Goal: Information Seeking & Learning: Learn about a topic

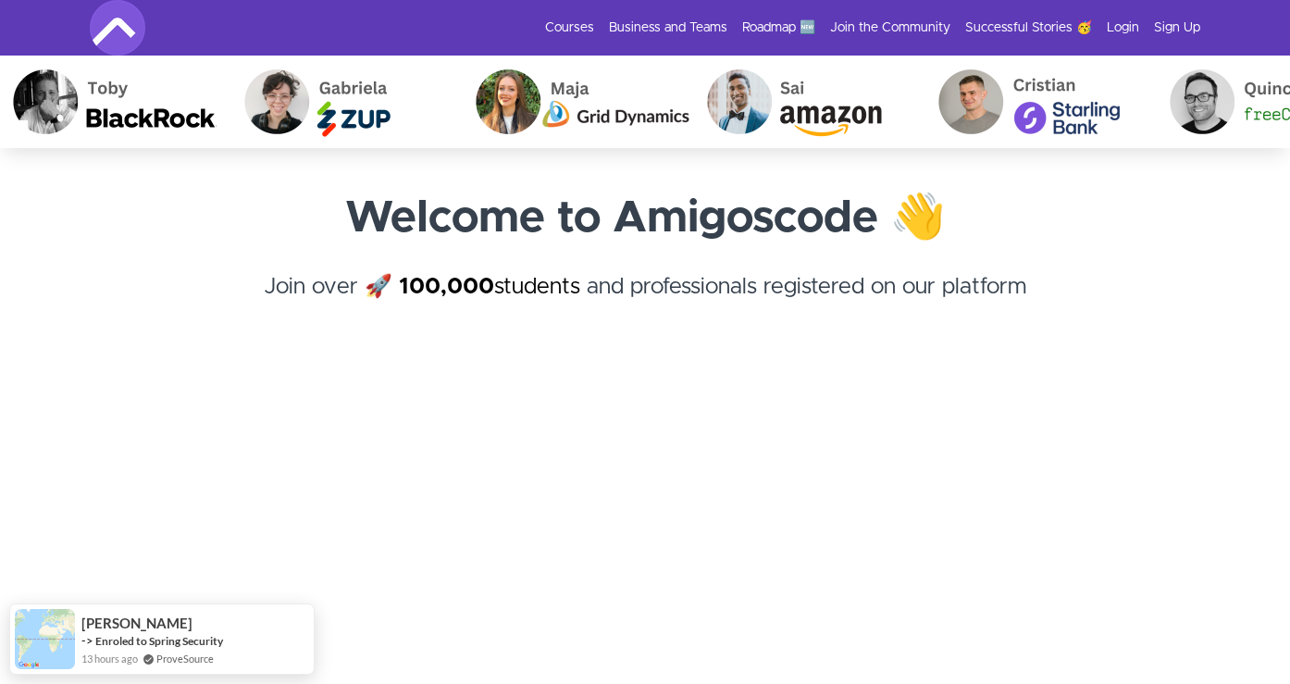
drag, startPoint x: 1128, startPoint y: 23, endPoint x: 1026, endPoint y: 205, distance: 208.8
click at [1128, 23] on link "Login" at bounding box center [1123, 28] width 32 height 19
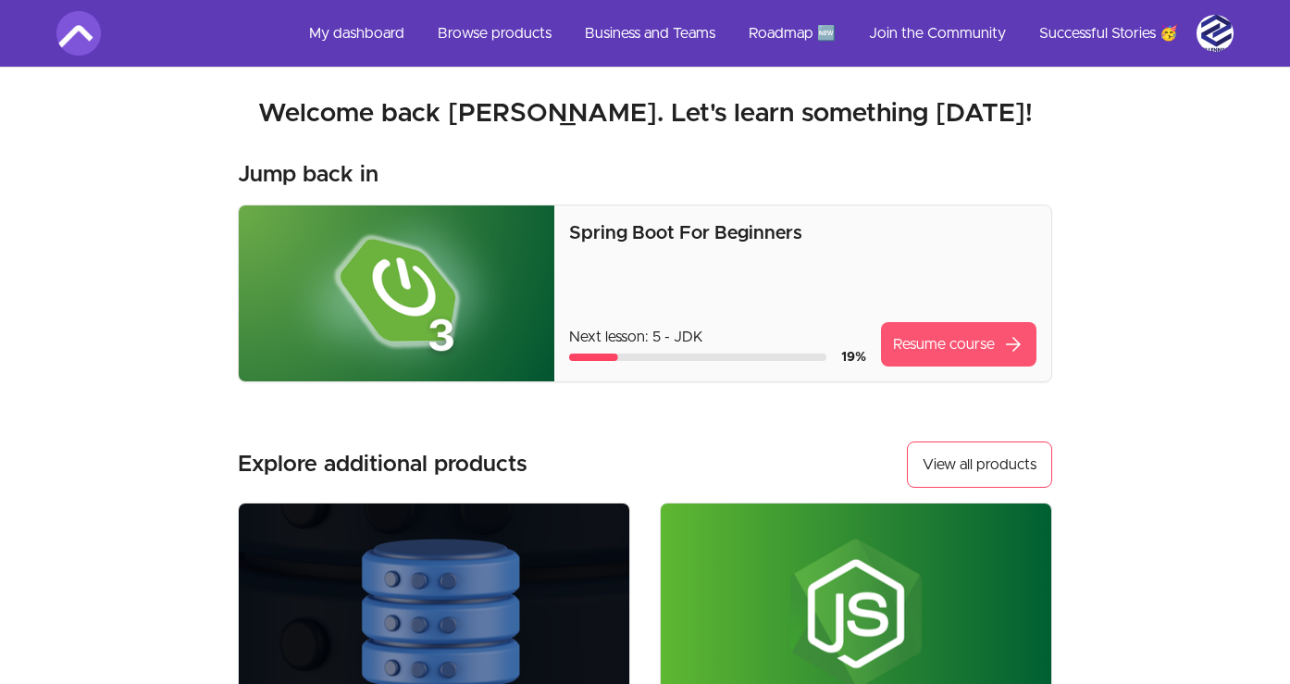
click at [938, 353] on link "Resume course arrow_forward" at bounding box center [958, 344] width 155 height 44
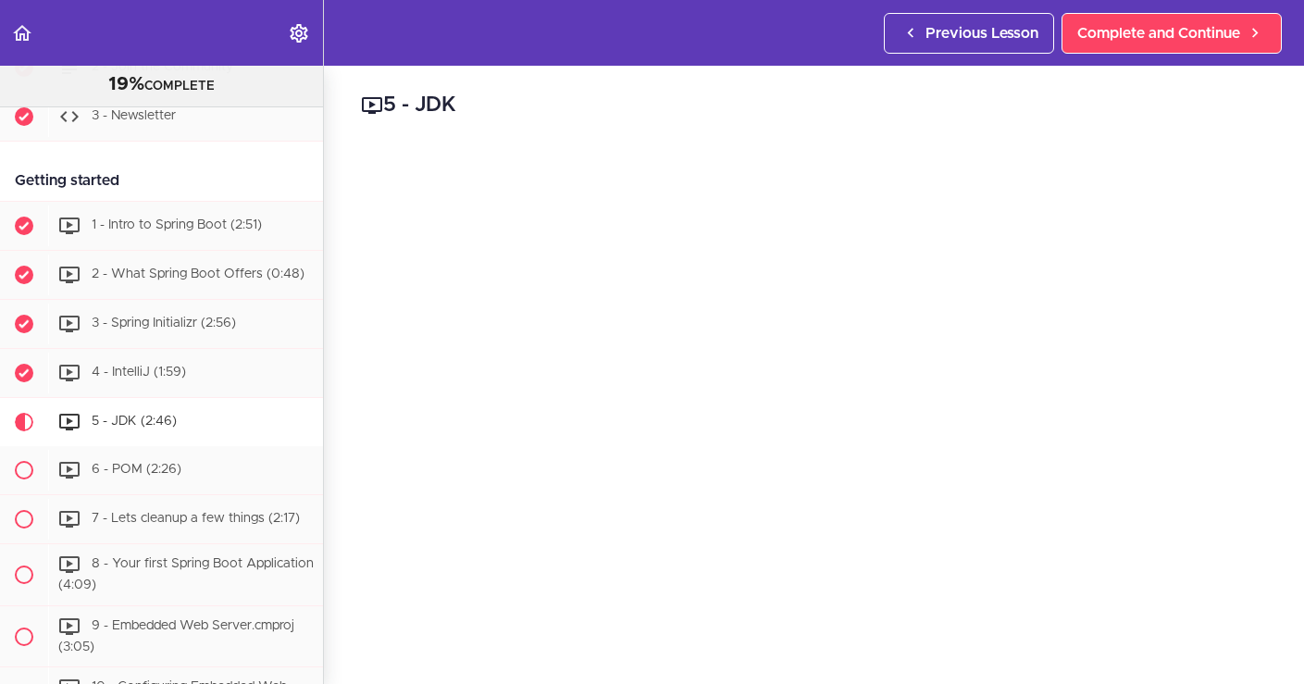
scroll to position [248, 0]
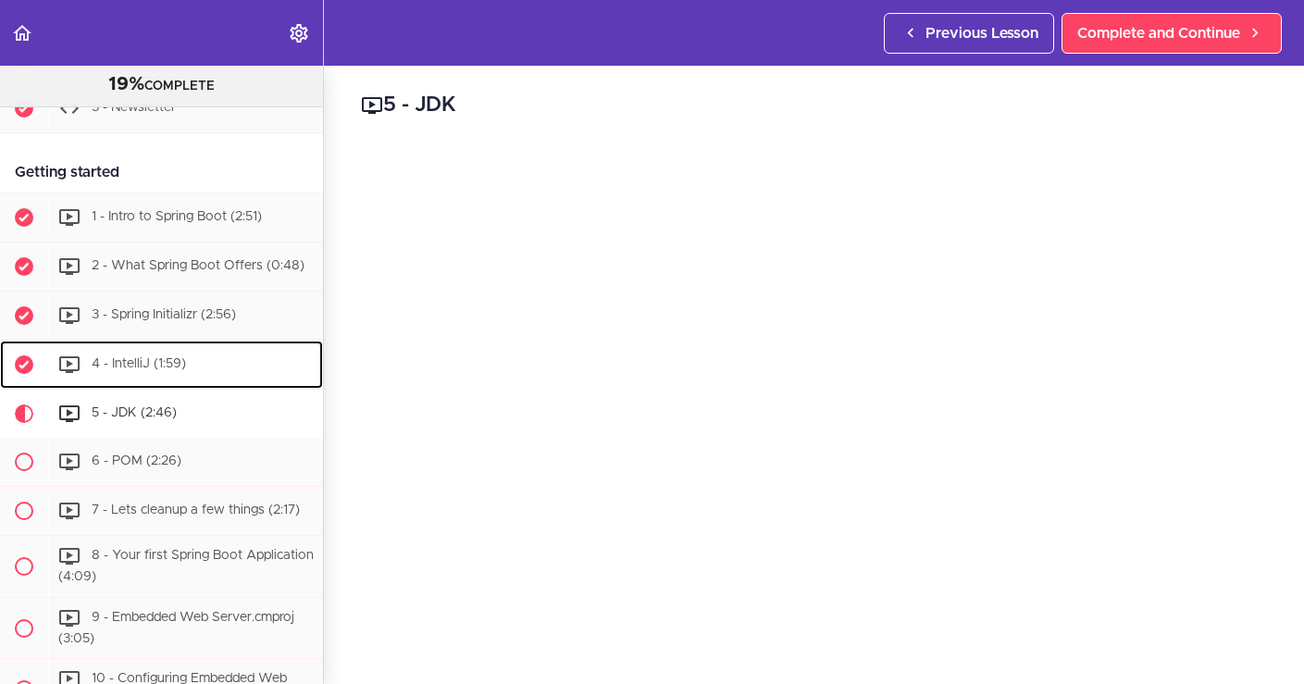
click at [152, 385] on div "4 - IntelliJ (1:59)" at bounding box center [185, 364] width 275 height 41
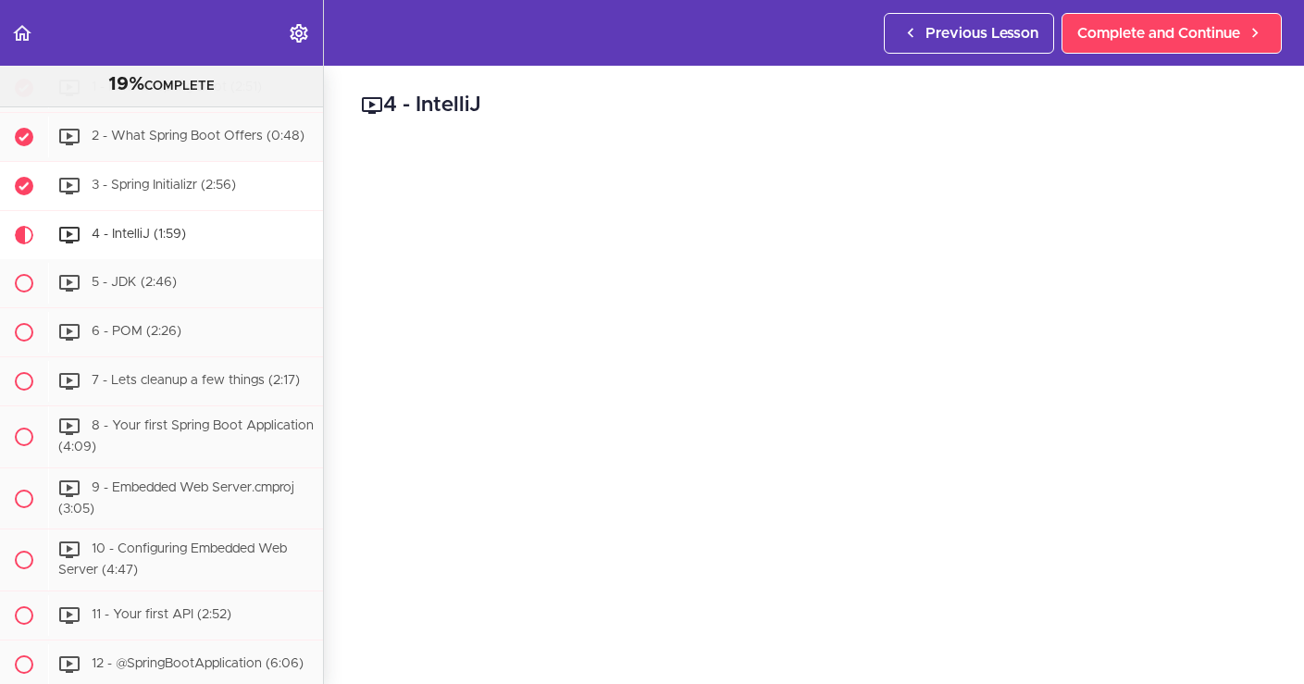
scroll to position [376, 0]
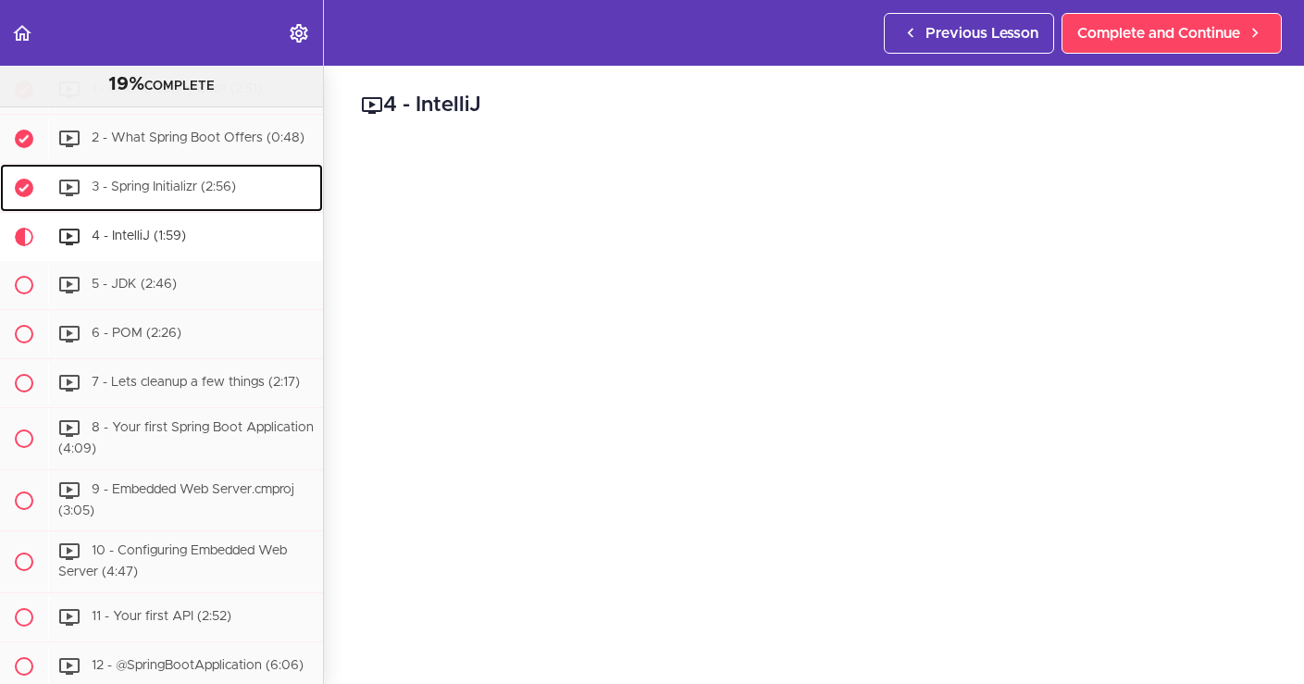
click at [101, 208] on div "3 - Spring Initializr (2:56)" at bounding box center [185, 187] width 275 height 41
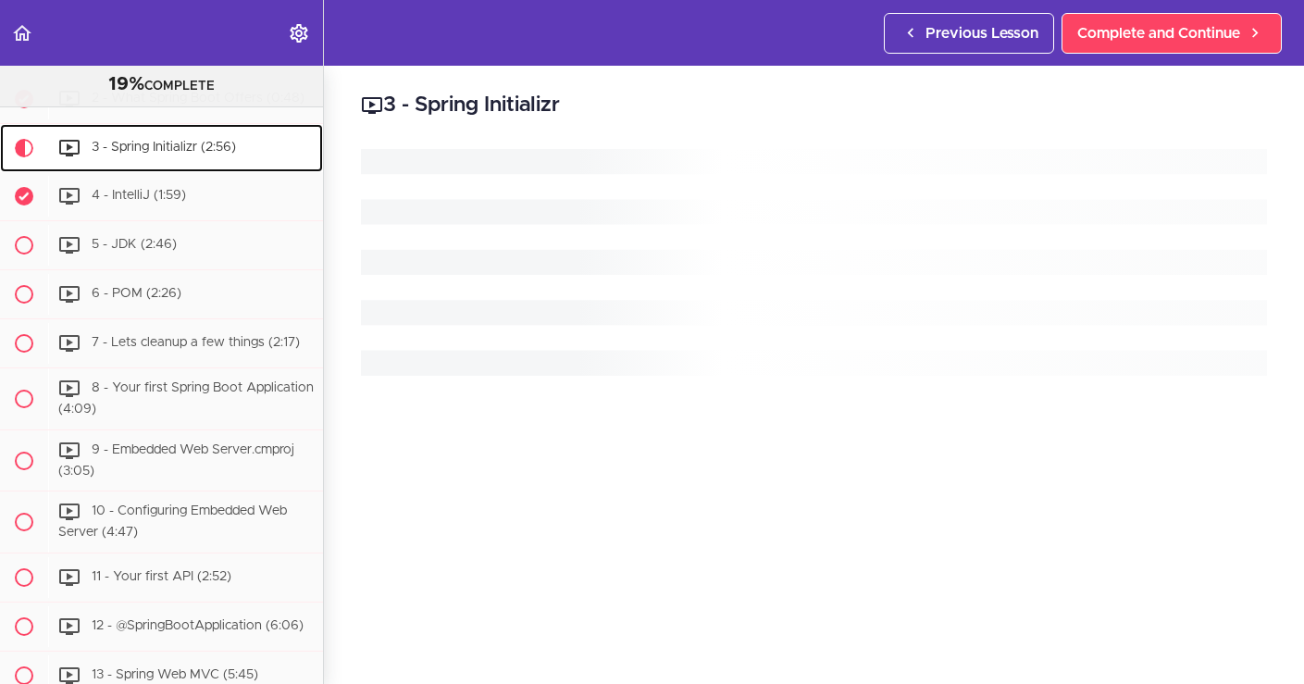
scroll to position [416, 0]
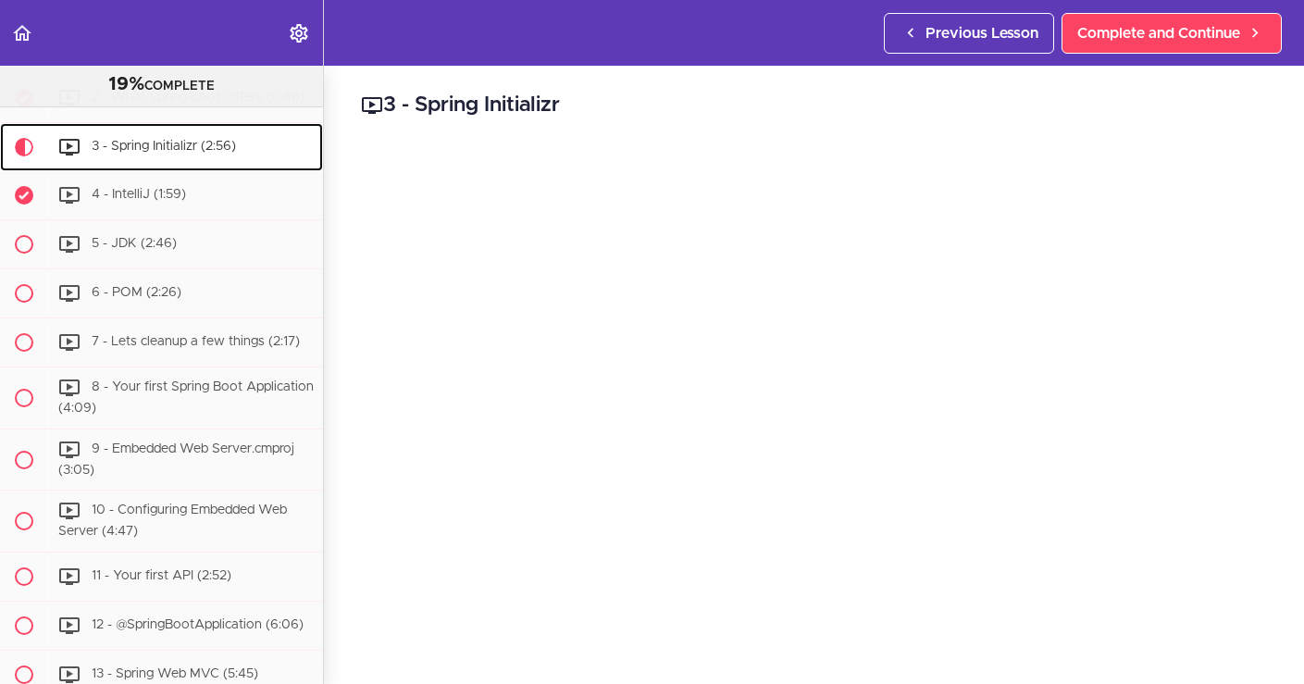
click at [110, 153] on span "3 - Spring Initializr (2:56)" at bounding box center [164, 146] width 144 height 13
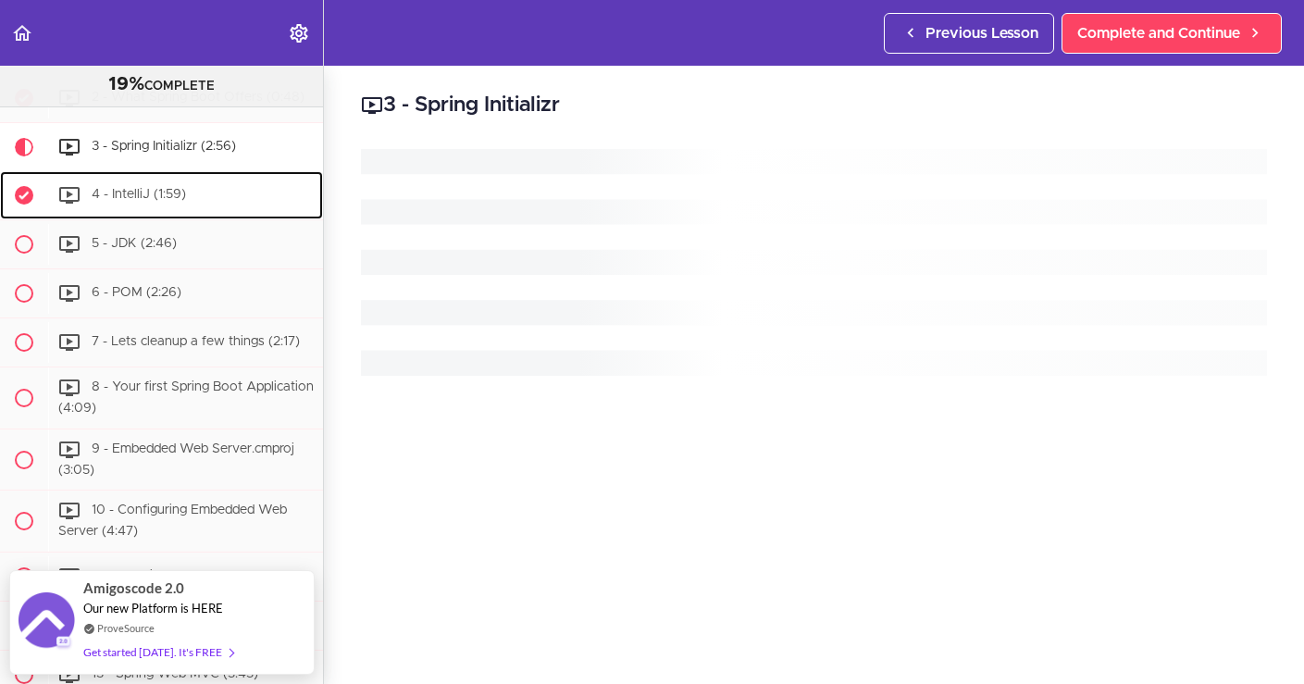
click at [116, 201] on span "4 - IntelliJ (1:59)" at bounding box center [139, 194] width 94 height 13
click at [115, 201] on span "4 - IntelliJ (1:59)" at bounding box center [139, 194] width 94 height 13
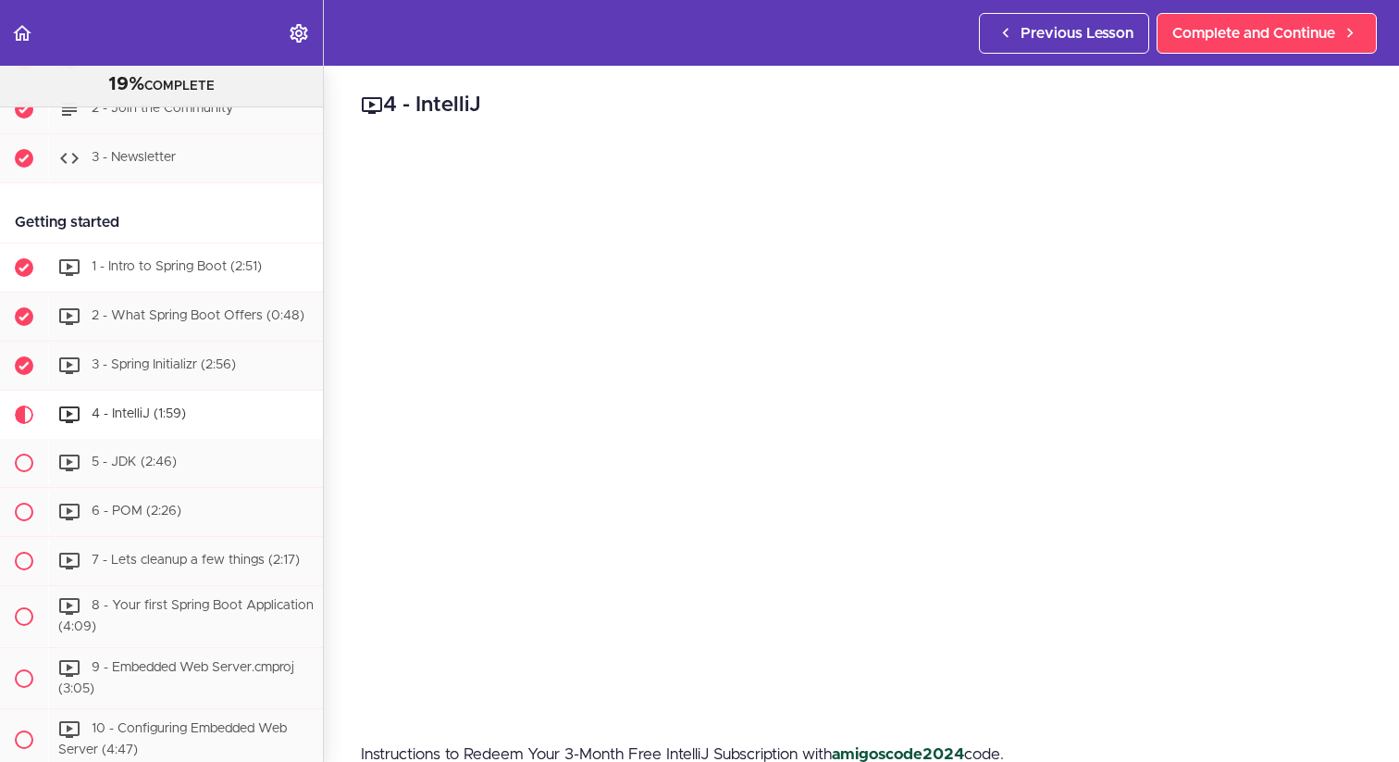
scroll to position [204, 0]
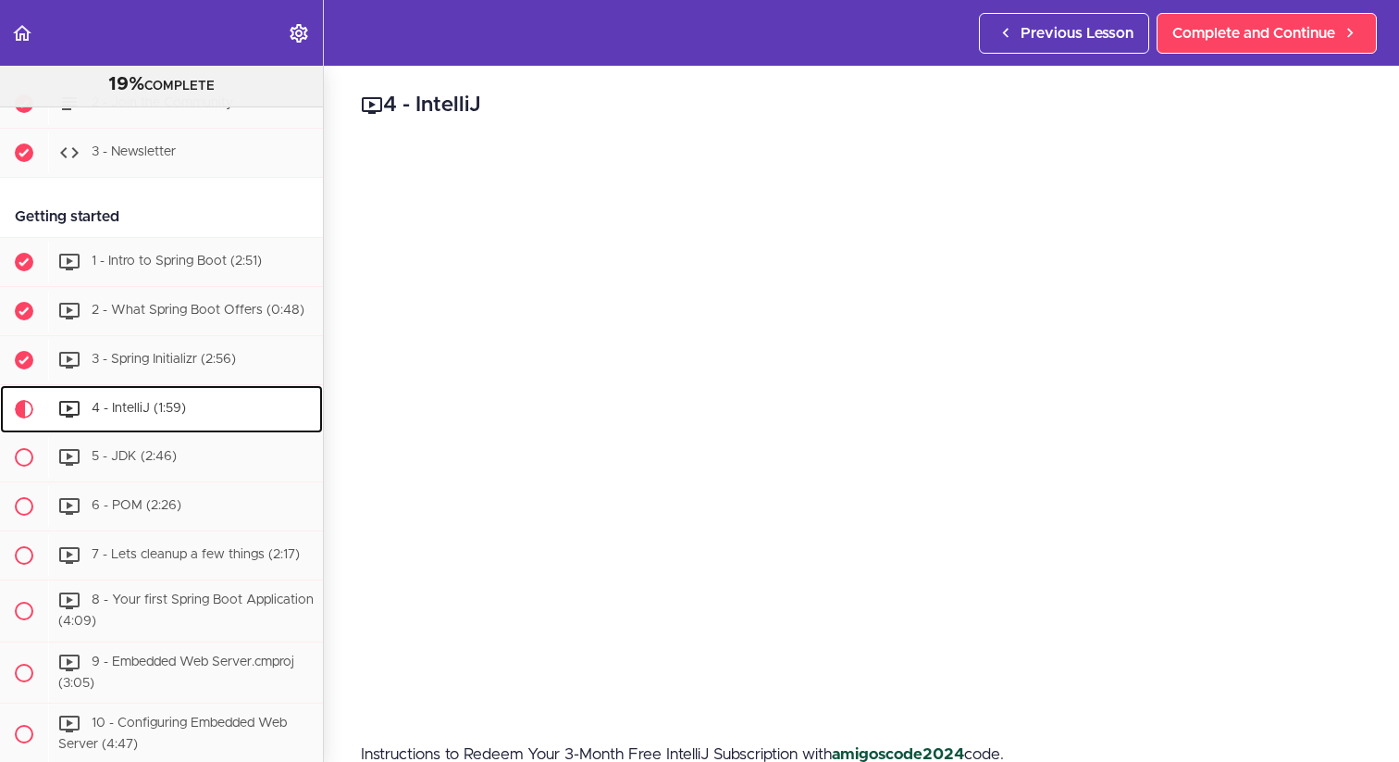
click at [117, 415] on span "4 - IntelliJ (1:59)" at bounding box center [139, 408] width 94 height 13
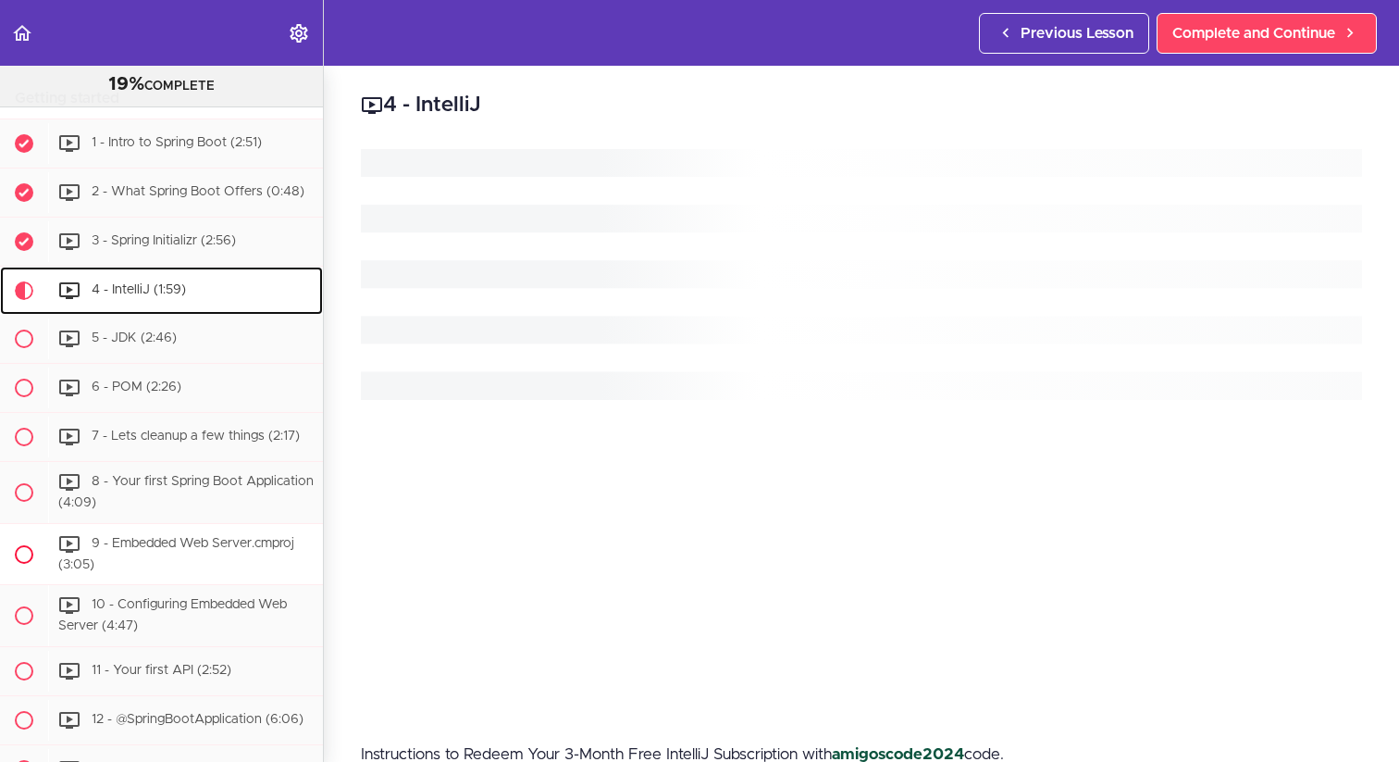
scroll to position [465, 0]
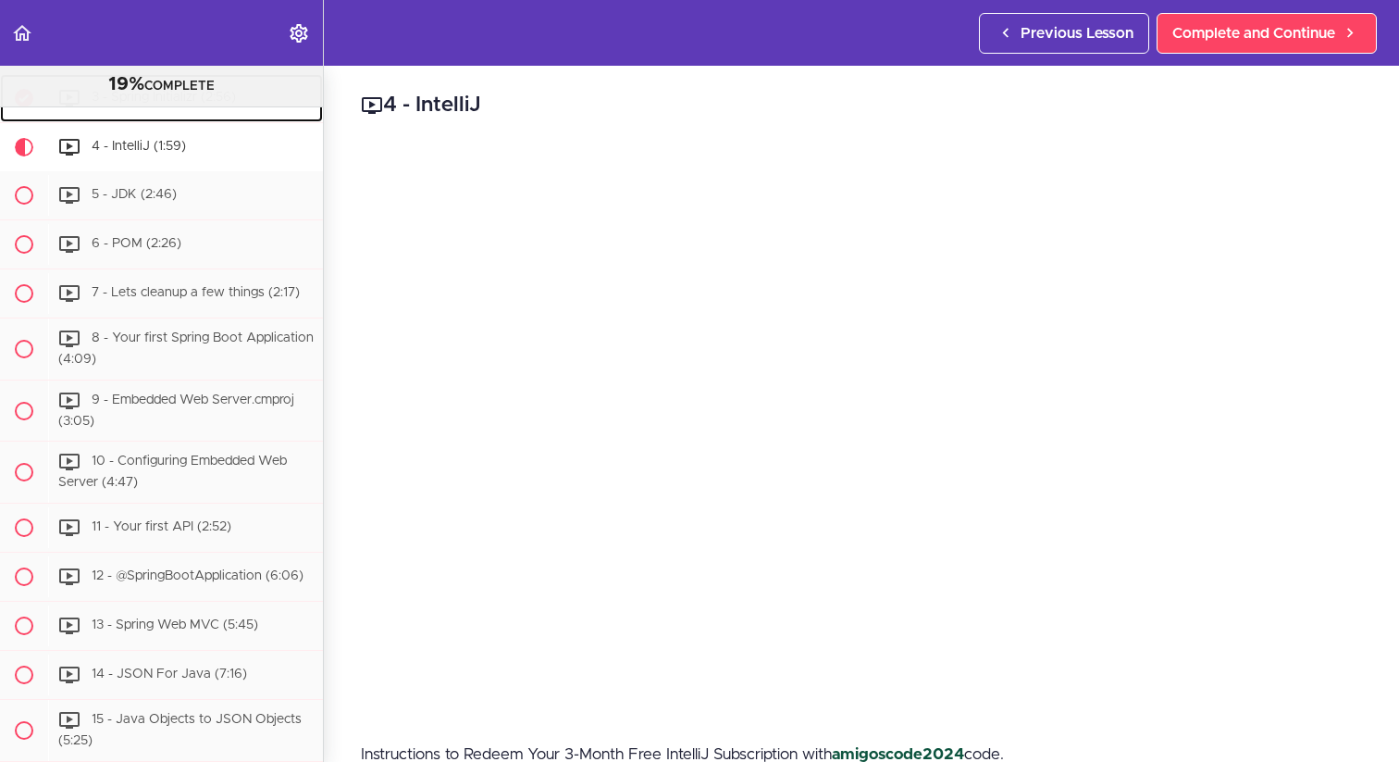
click at [163, 118] on div "3 - Spring Initializr (2:56)" at bounding box center [185, 98] width 275 height 41
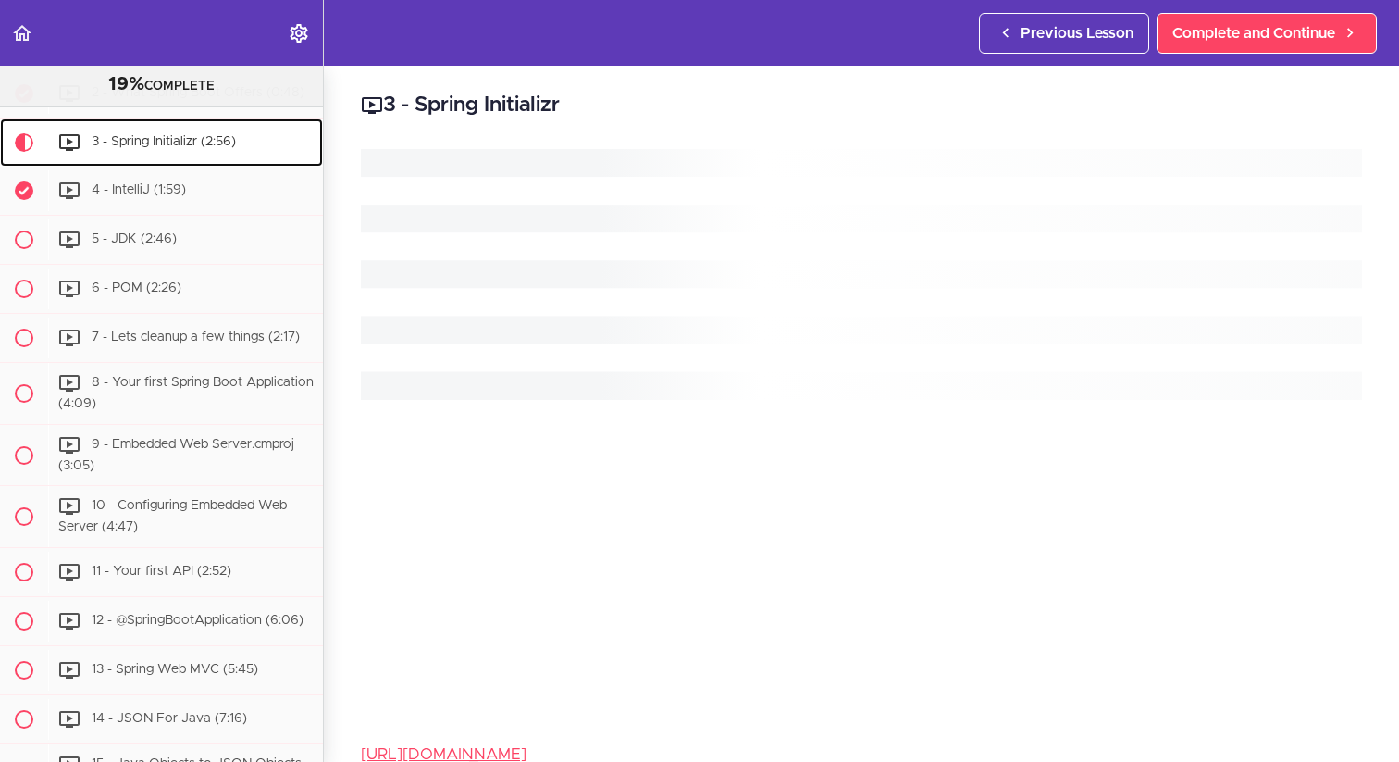
scroll to position [416, 0]
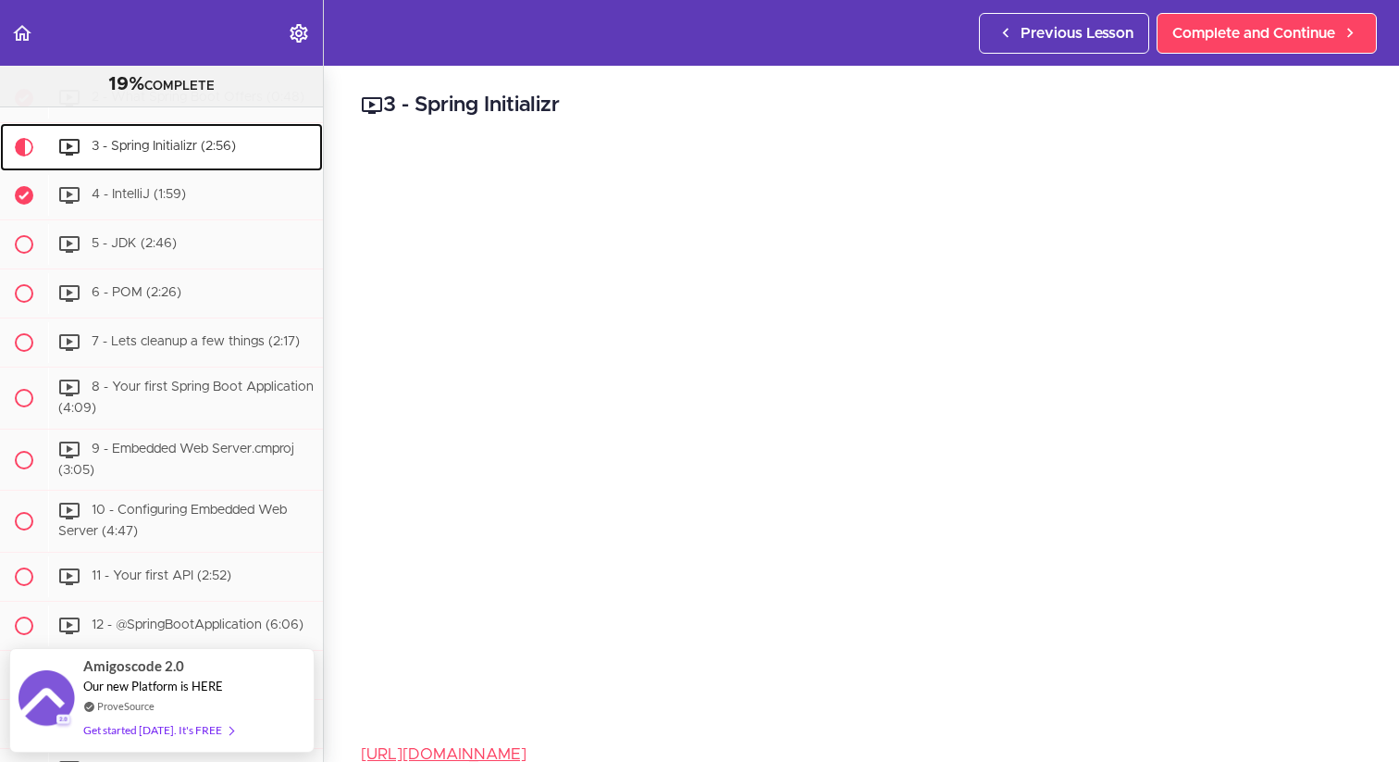
click at [138, 167] on div "3 - Spring Initializr (2:56)" at bounding box center [185, 147] width 275 height 41
click at [134, 167] on div "3 - Spring Initializr (2:56)" at bounding box center [185, 147] width 275 height 41
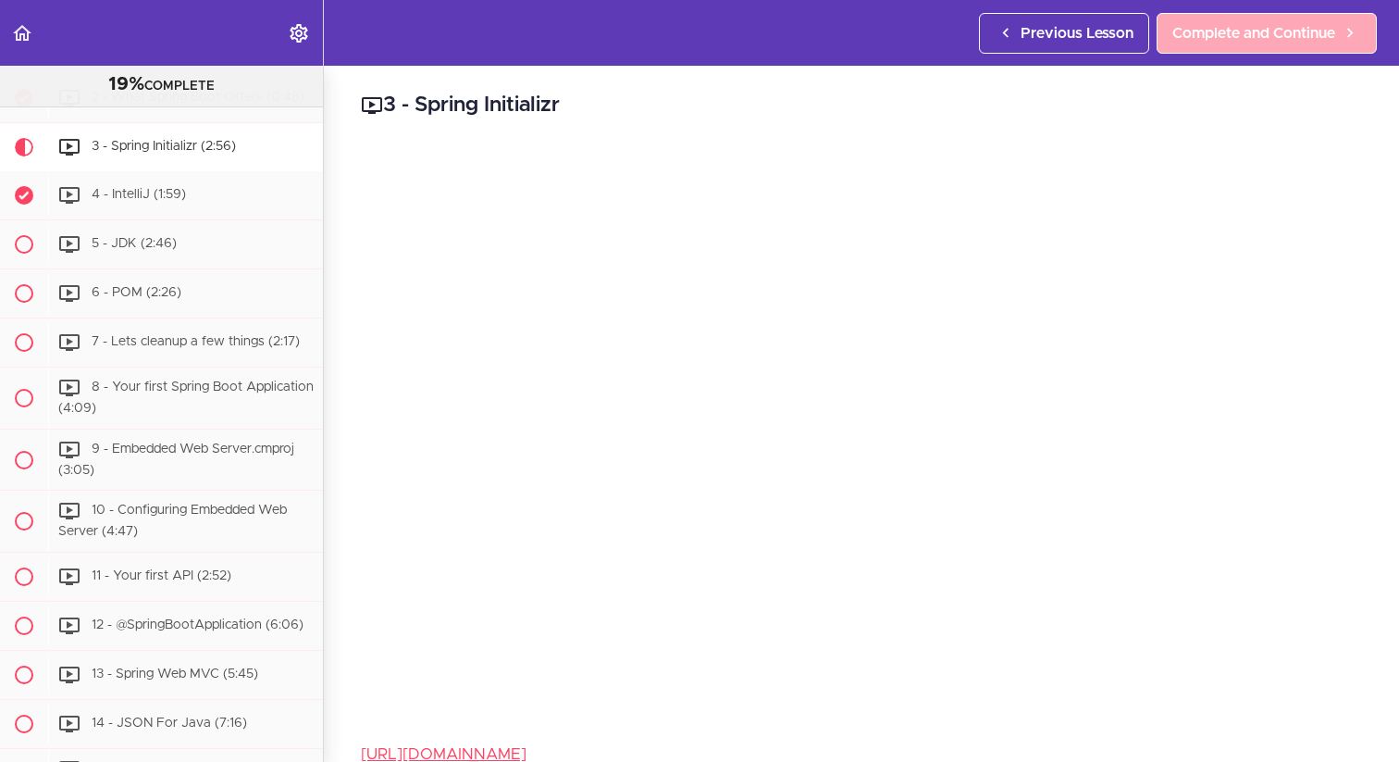
click at [1186, 17] on div "Previous Lesson Complete and Continue" at bounding box center [1181, 33] width 405 height 66
click at [1204, 29] on span "Complete and Continue" at bounding box center [1253, 33] width 163 height 22
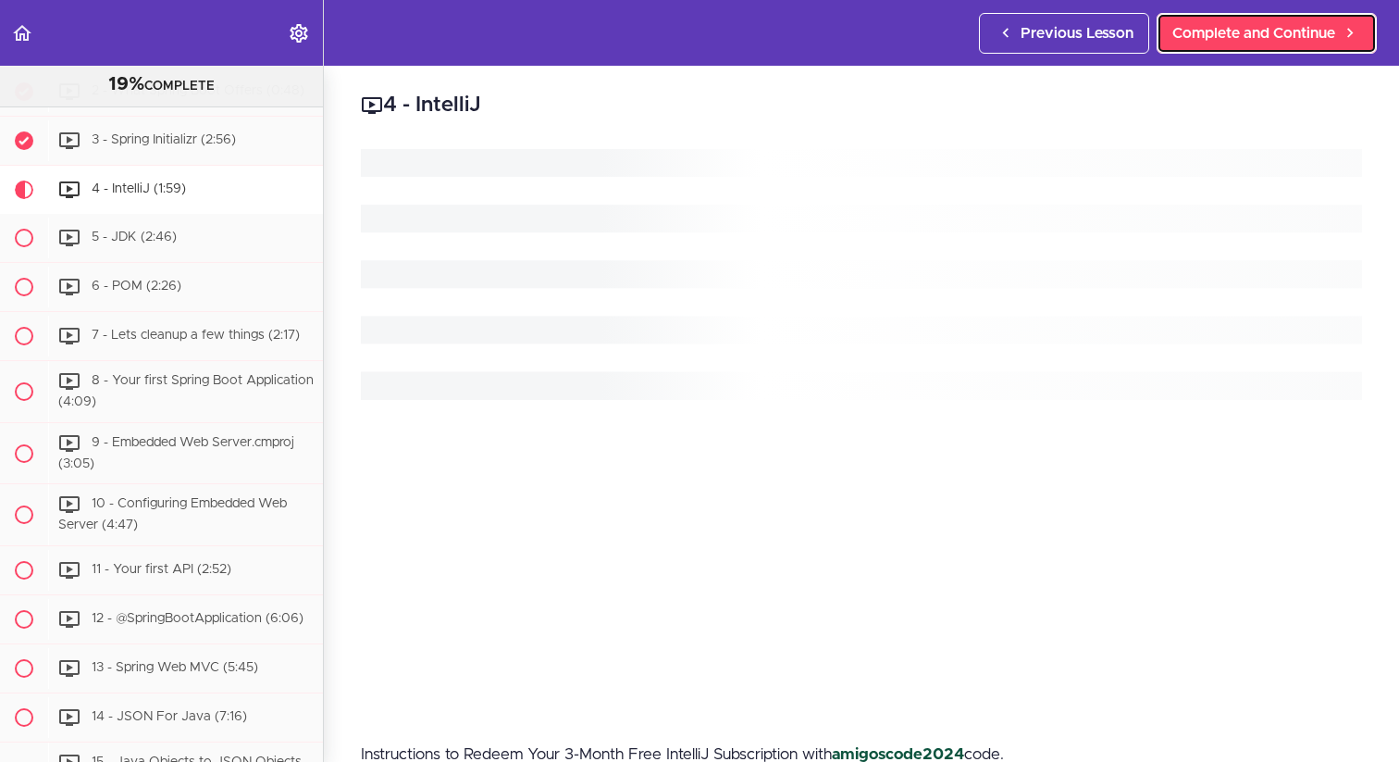
scroll to position [465, 0]
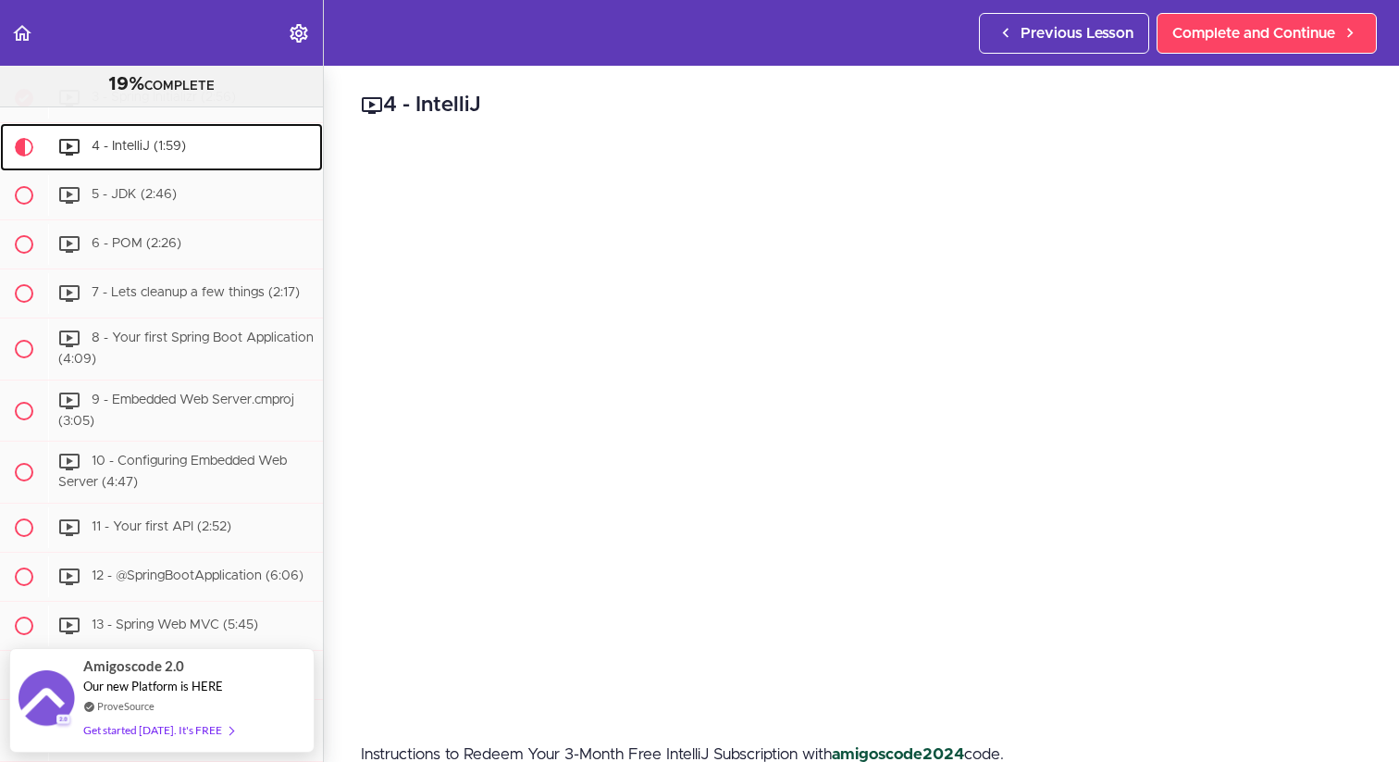
click at [175, 167] on div "4 - IntelliJ (1:59)" at bounding box center [185, 147] width 275 height 41
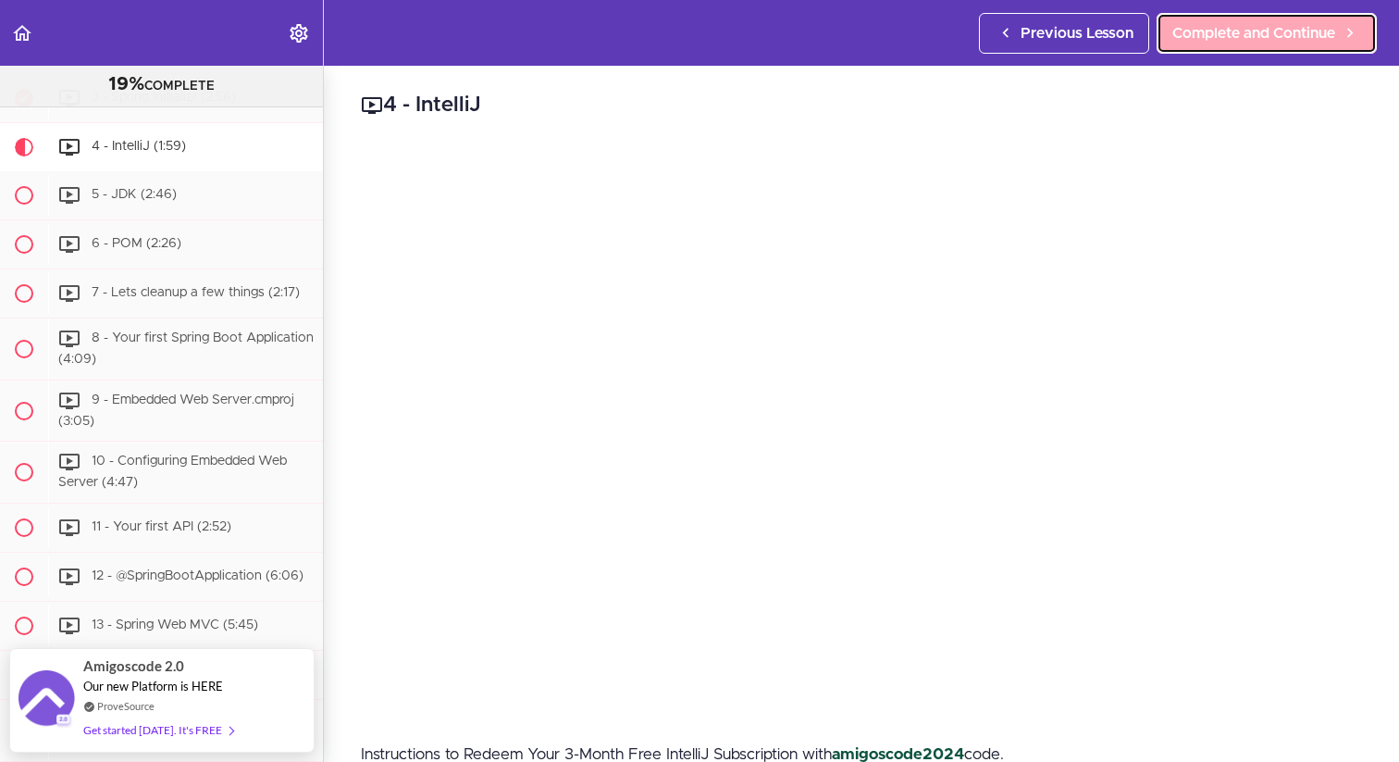
click at [1303, 42] on span "Complete and Continue" at bounding box center [1253, 33] width 163 height 22
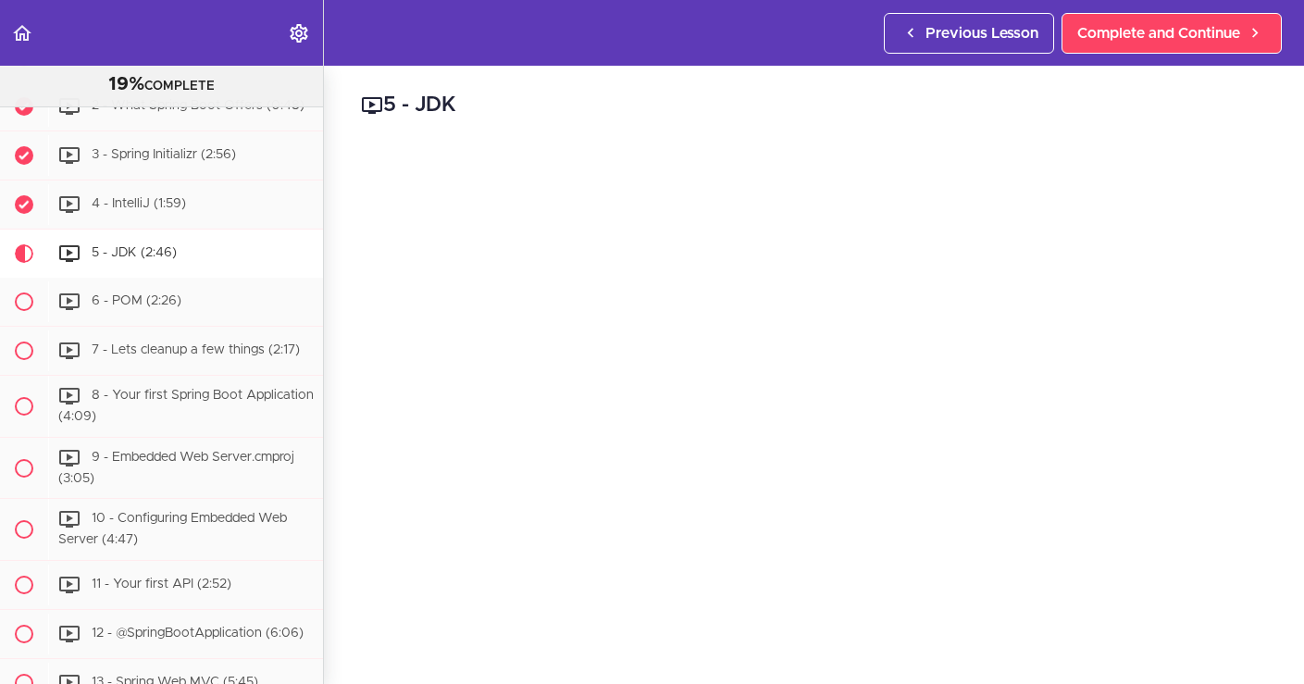
scroll to position [409, 0]
click at [1228, 49] on link "Complete and Continue" at bounding box center [1171, 33] width 220 height 41
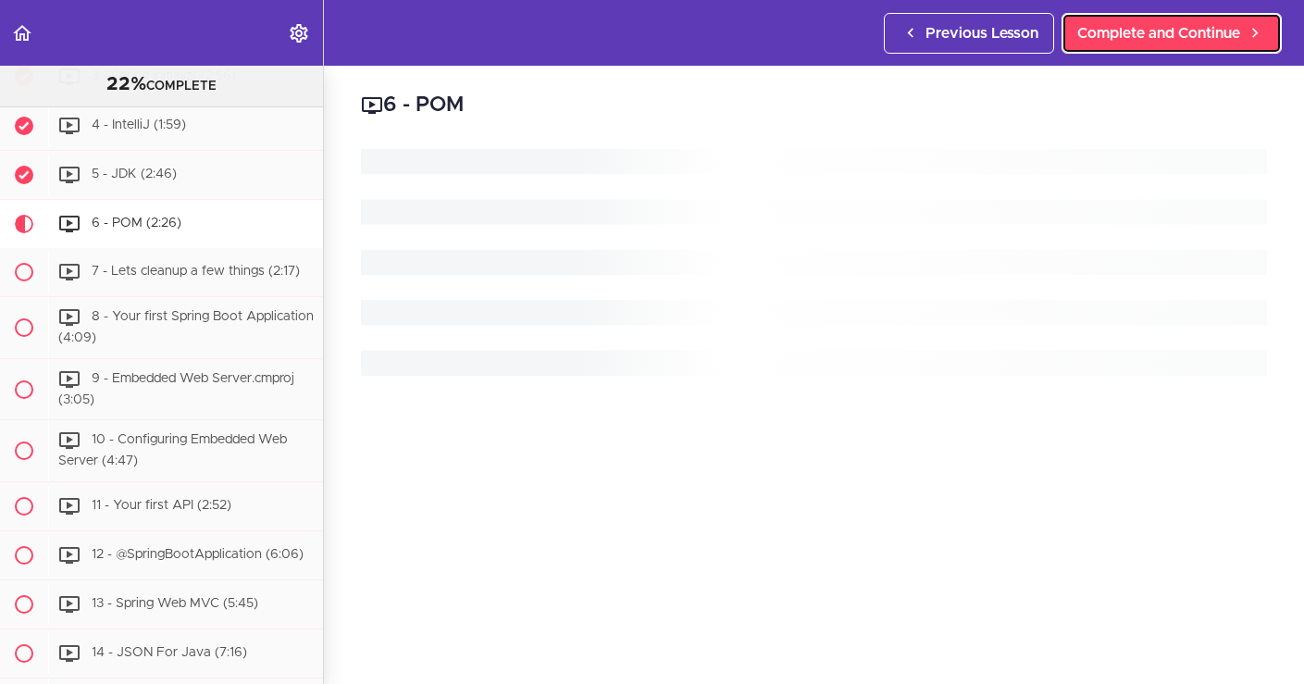
scroll to position [564, 0]
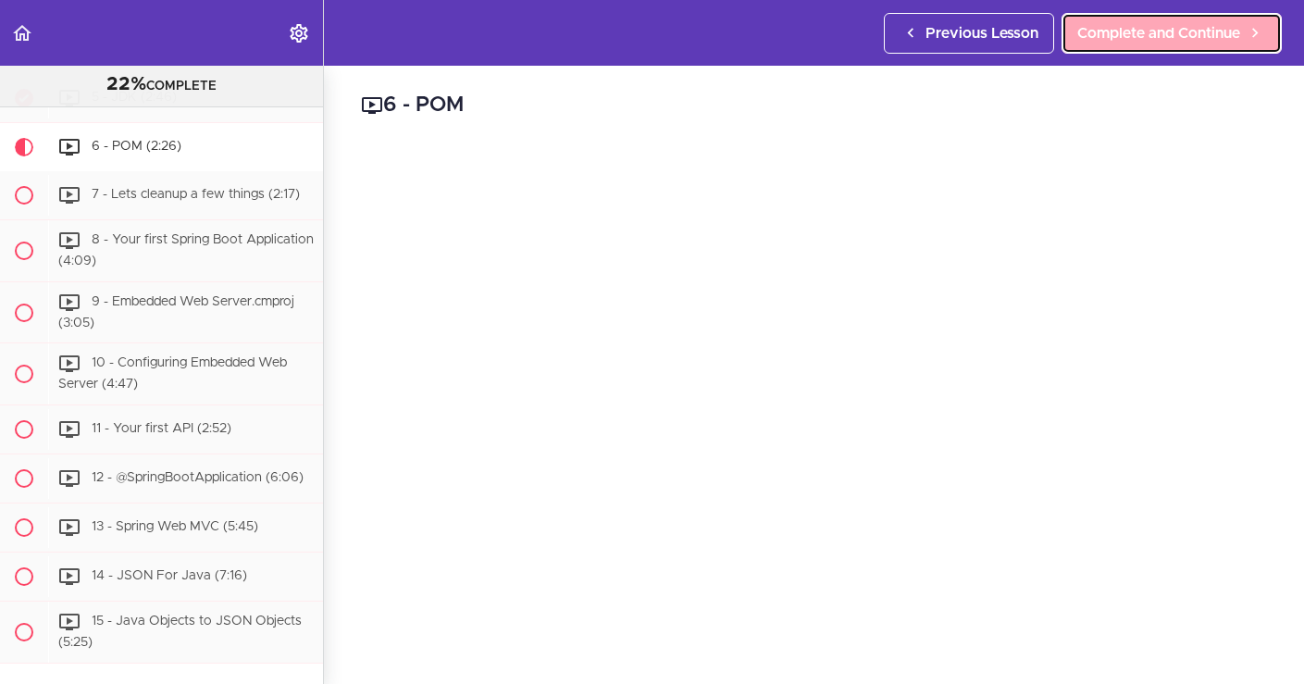
click at [1148, 33] on span "Complete and Continue" at bounding box center [1158, 33] width 163 height 22
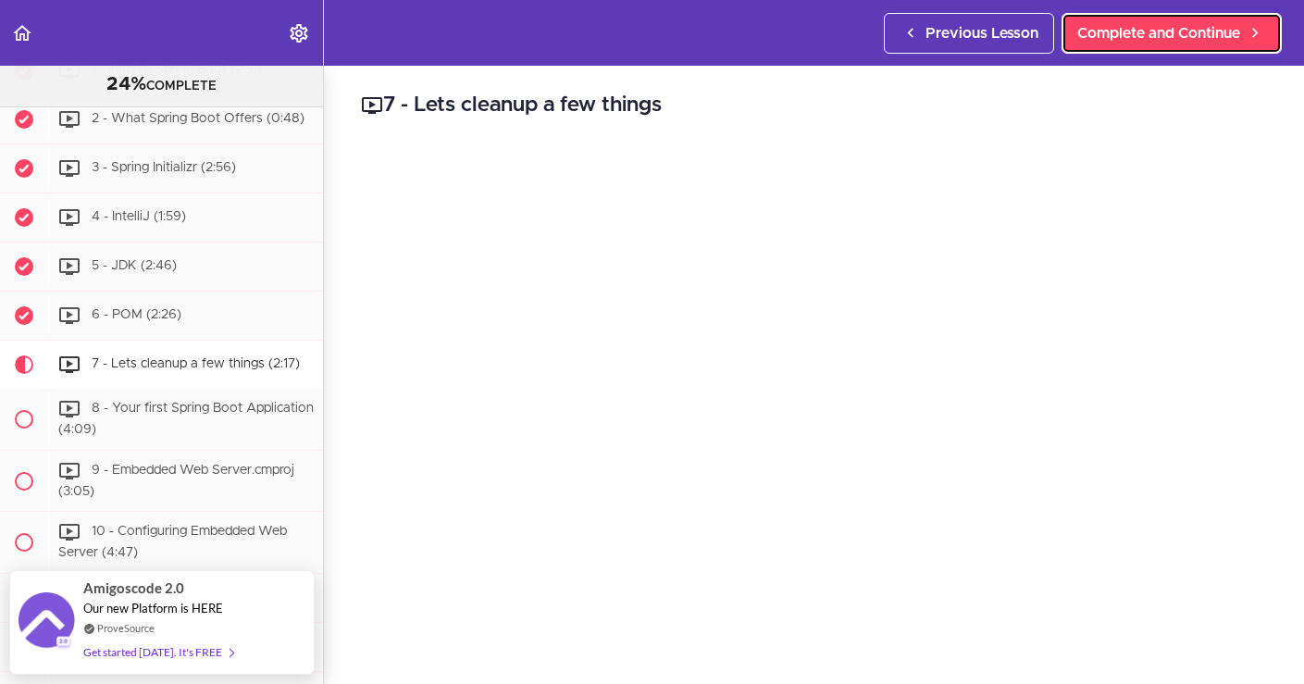
scroll to position [401, 0]
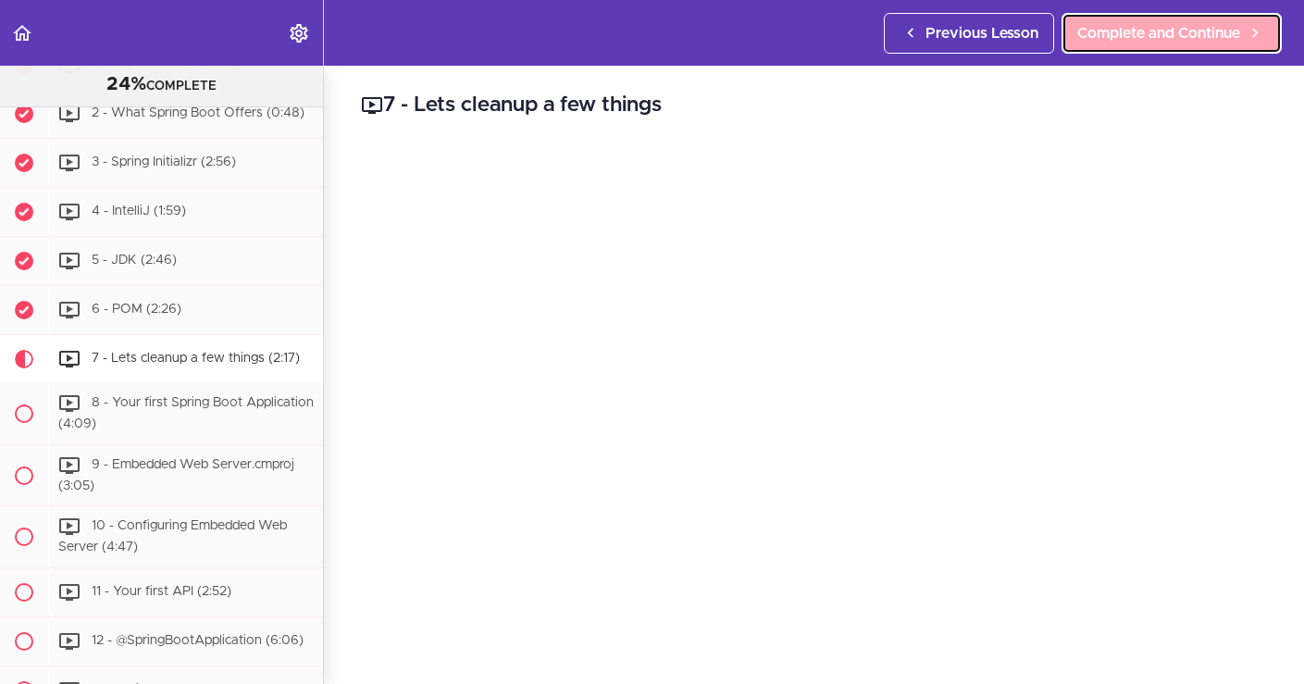
click at [1135, 26] on span "Complete and Continue" at bounding box center [1158, 33] width 163 height 22
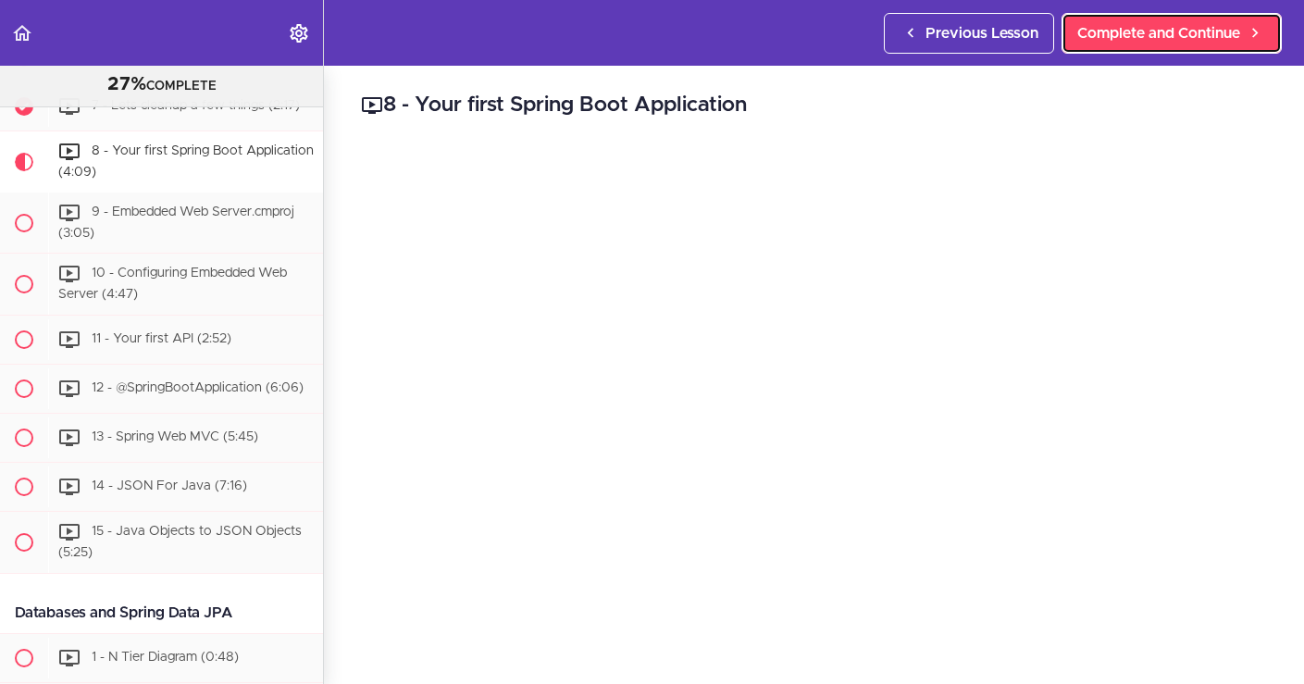
scroll to position [662, 0]
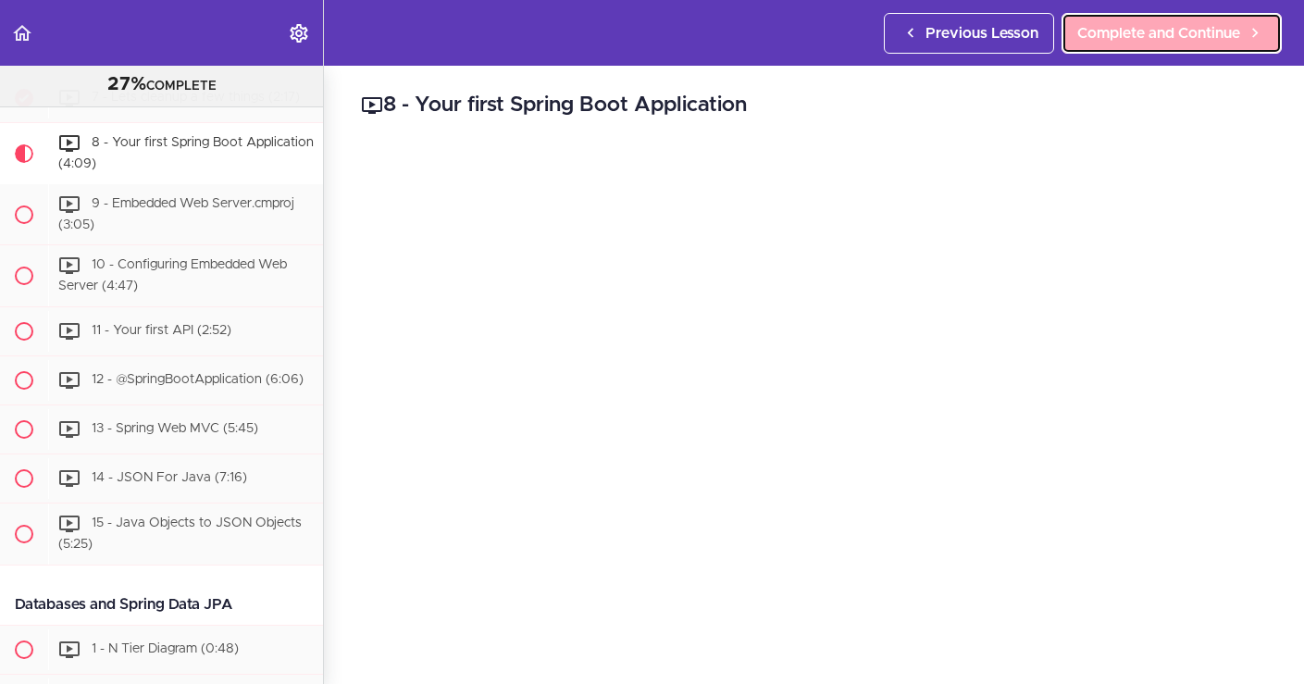
click at [1231, 32] on span "Complete and Continue" at bounding box center [1158, 33] width 163 height 22
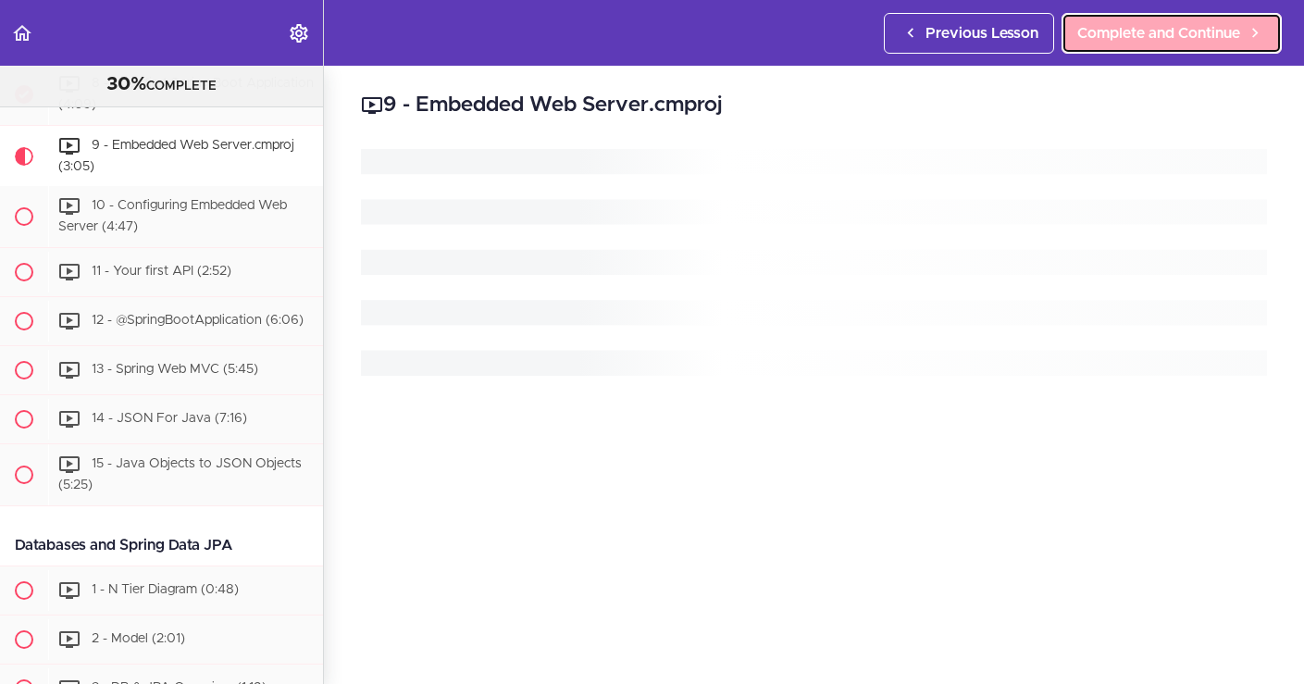
scroll to position [724, 0]
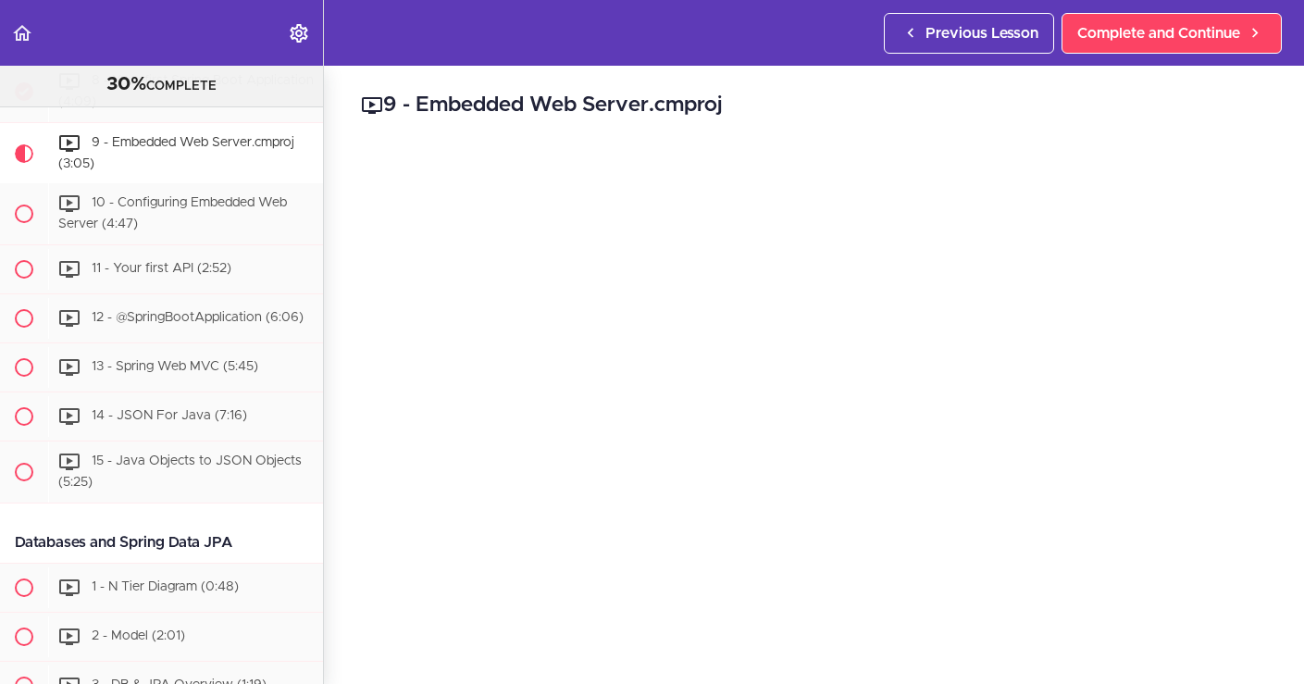
drag, startPoint x: 430, startPoint y: 102, endPoint x: 664, endPoint y: 113, distance: 234.4
click at [664, 113] on h2 "9 - Embedded Web Server.cmproj" at bounding box center [814, 105] width 906 height 31
copy h2 "Embedded Web Server."
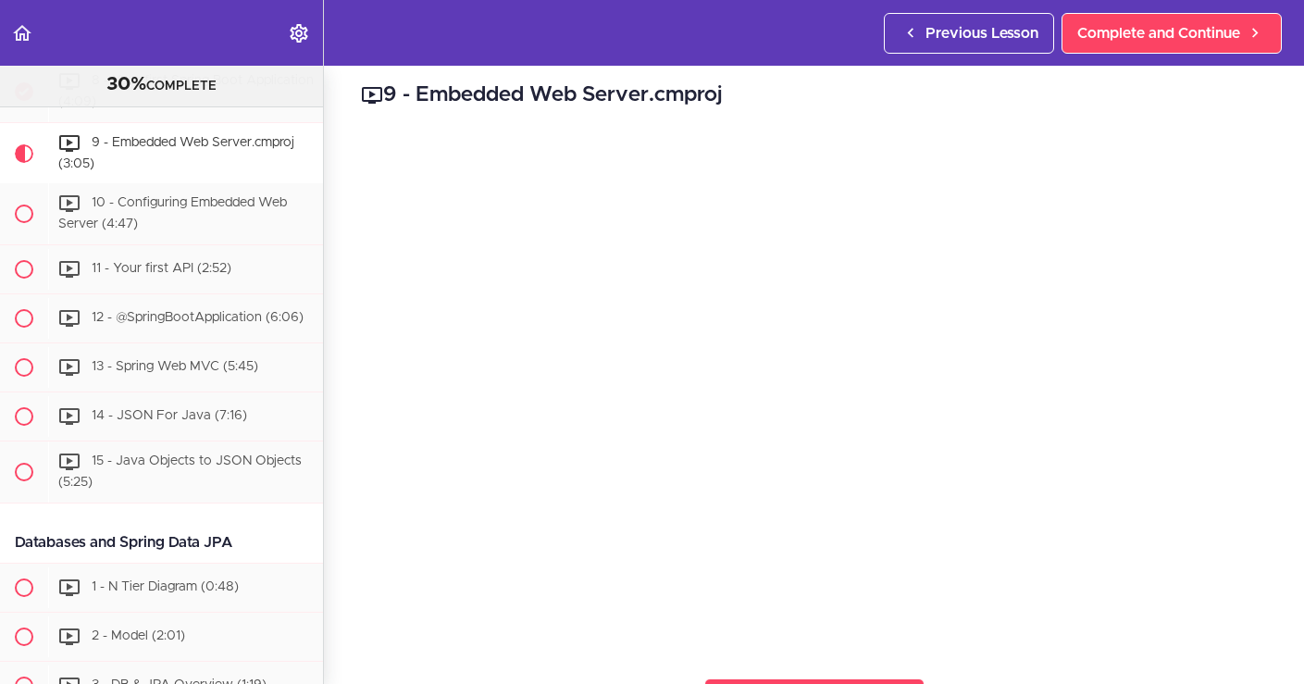
scroll to position [0, 0]
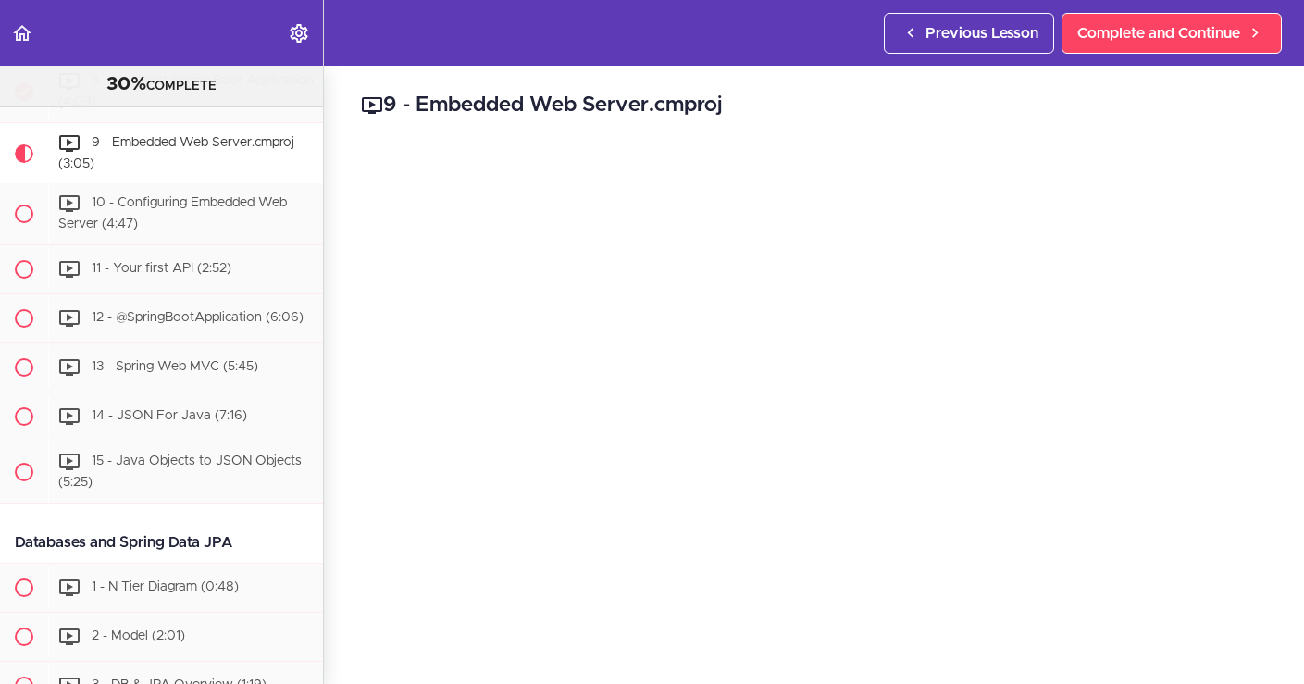
click at [1287, 570] on div "9 - Embedded Web Server.cmproj Complete and Continue 1 - Follow us on LinkedIn …" at bounding box center [814, 375] width 980 height 618
click at [1283, 573] on div "9 - Embedded Web Server.cmproj Complete and Continue 1 - Follow us on LinkedIn …" at bounding box center [814, 375] width 980 height 618
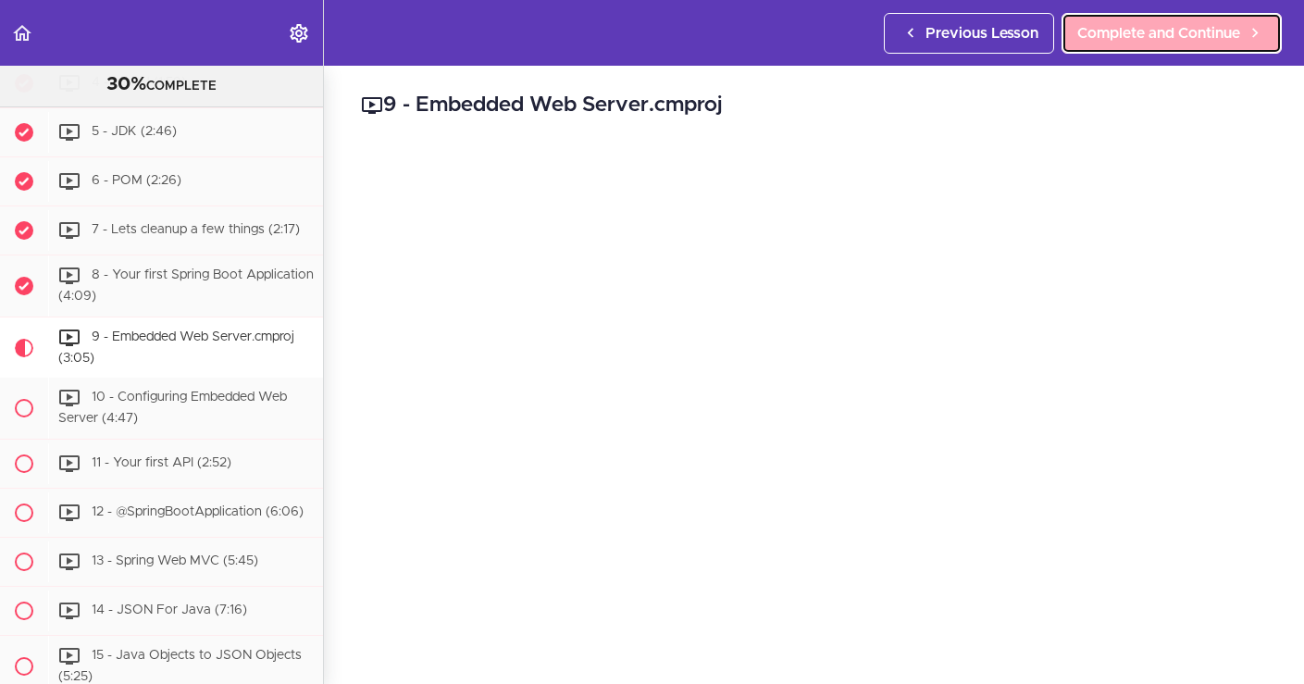
click at [1187, 38] on span "Complete and Continue" at bounding box center [1158, 33] width 163 height 22
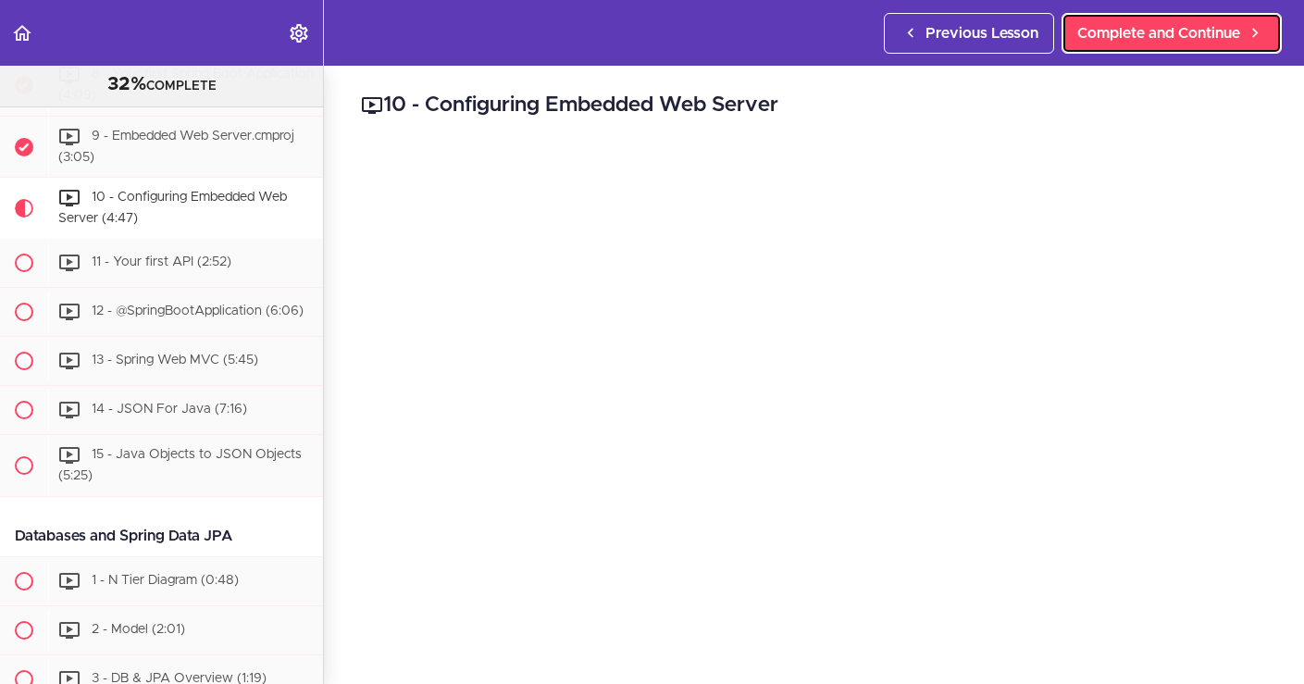
scroll to position [785, 0]
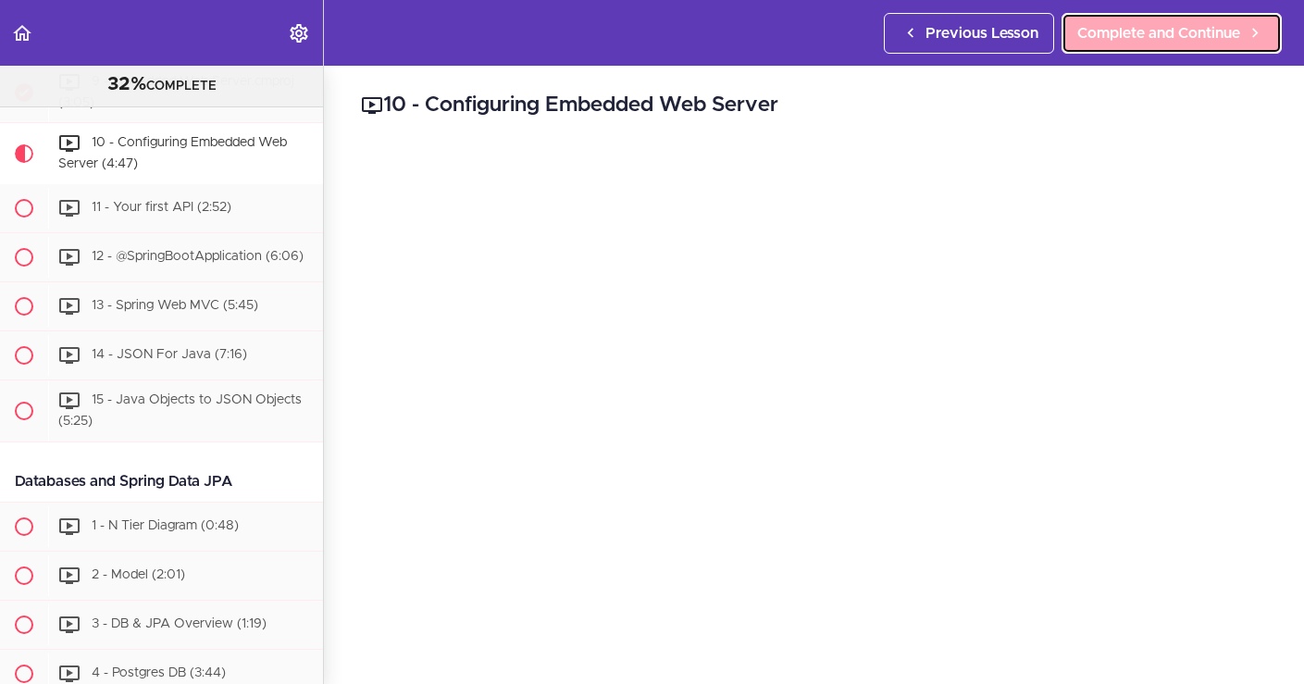
click at [1175, 38] on span "Complete and Continue" at bounding box center [1158, 33] width 163 height 22
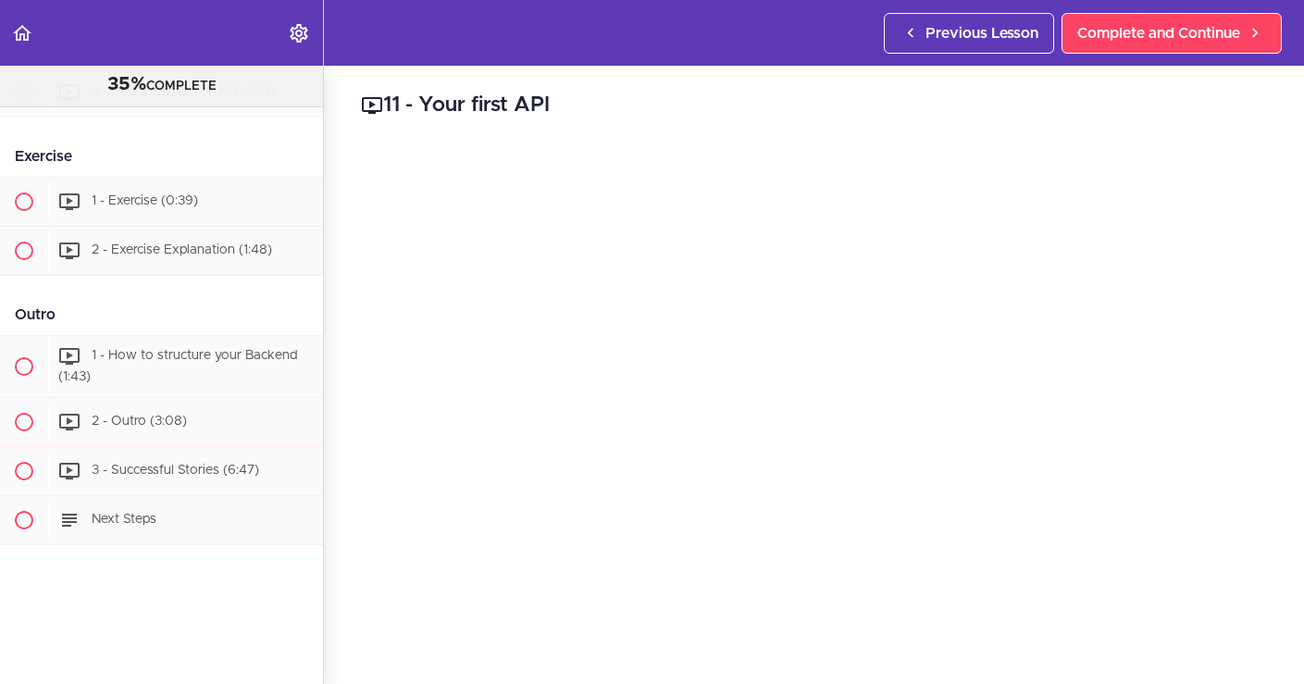
scroll to position [1950, 0]
click at [90, 502] on div "Next Steps" at bounding box center [185, 520] width 275 height 41
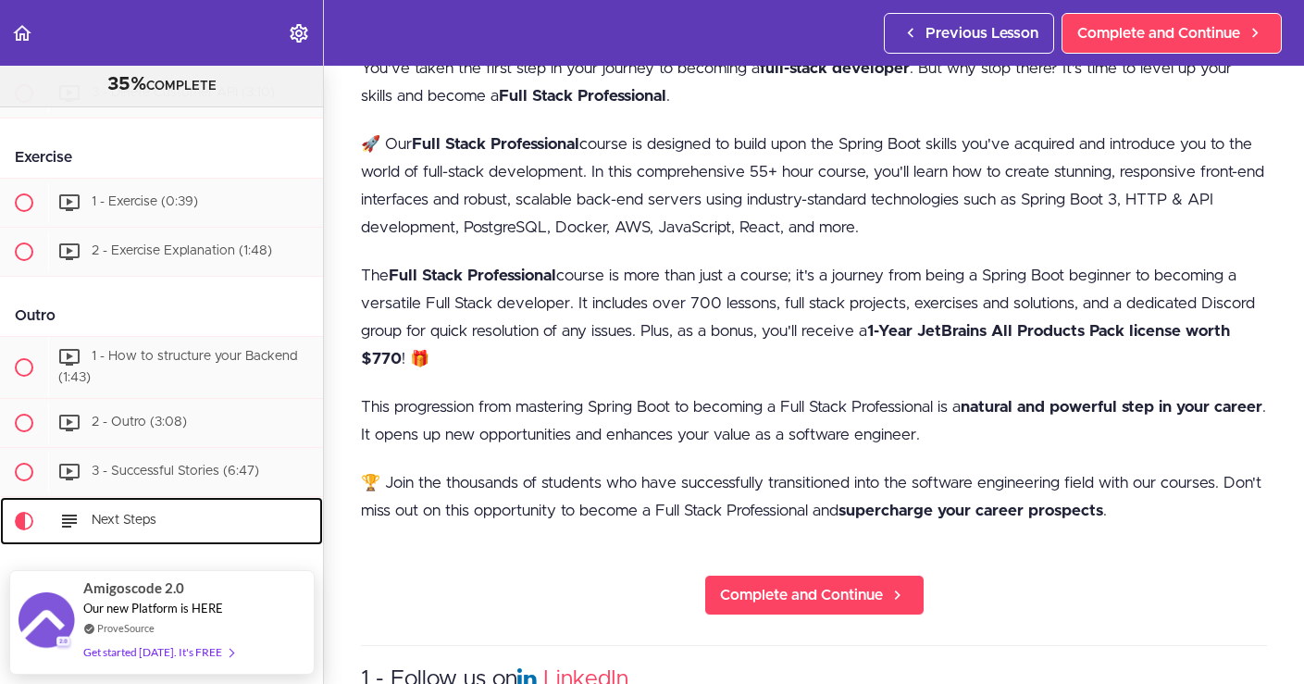
scroll to position [374, 0]
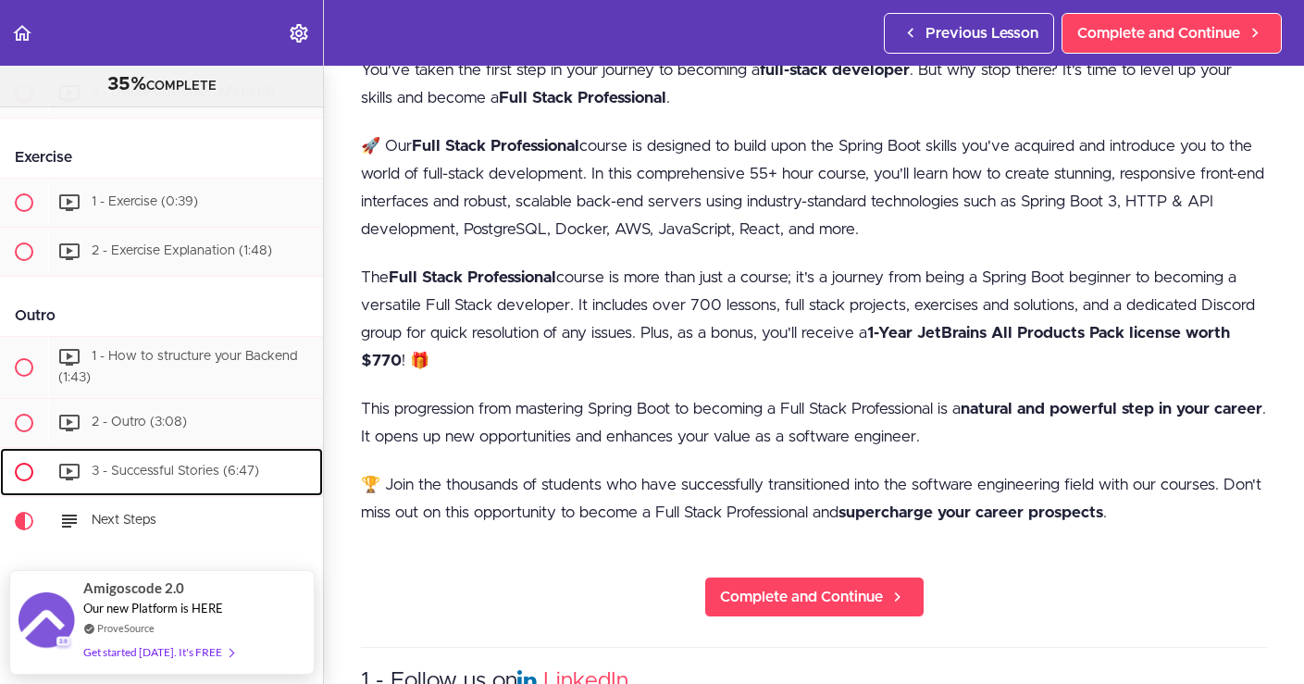
click at [151, 472] on div "3 - Successful Stories (6:47)" at bounding box center [185, 472] width 275 height 41
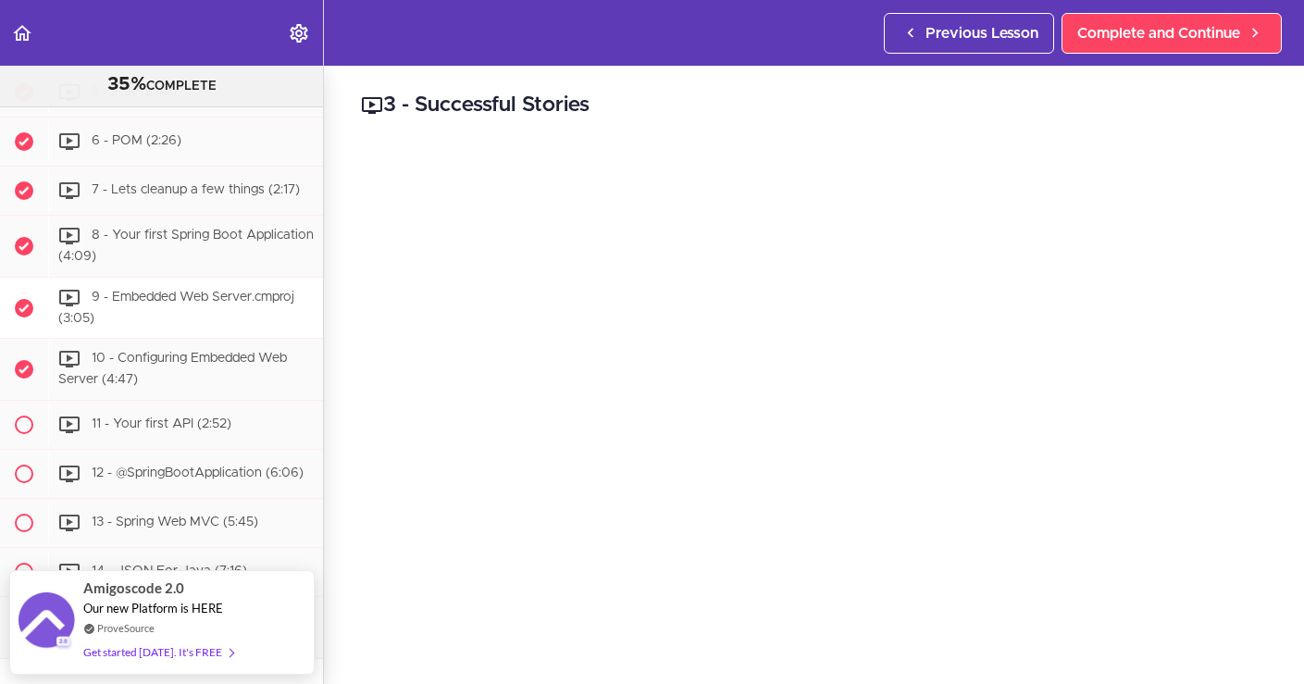
scroll to position [571, 0]
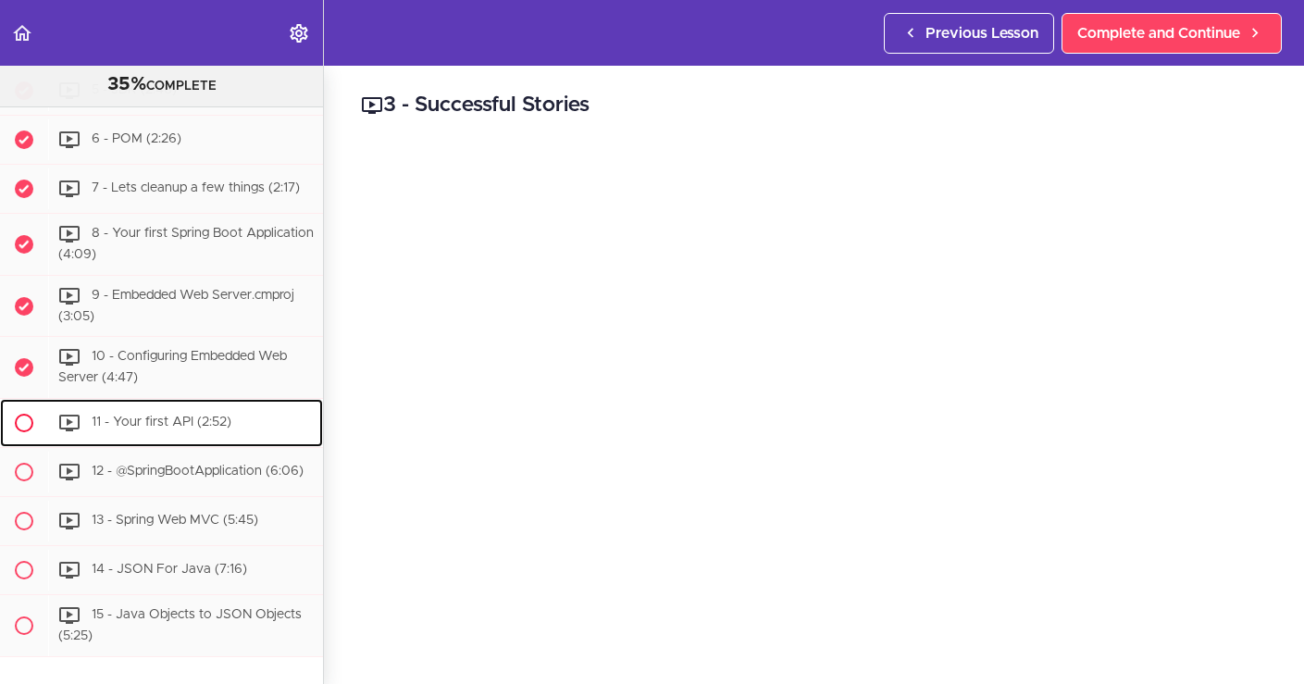
click at [149, 447] on link "11 - Your first API (2:52)" at bounding box center [161, 423] width 323 height 48
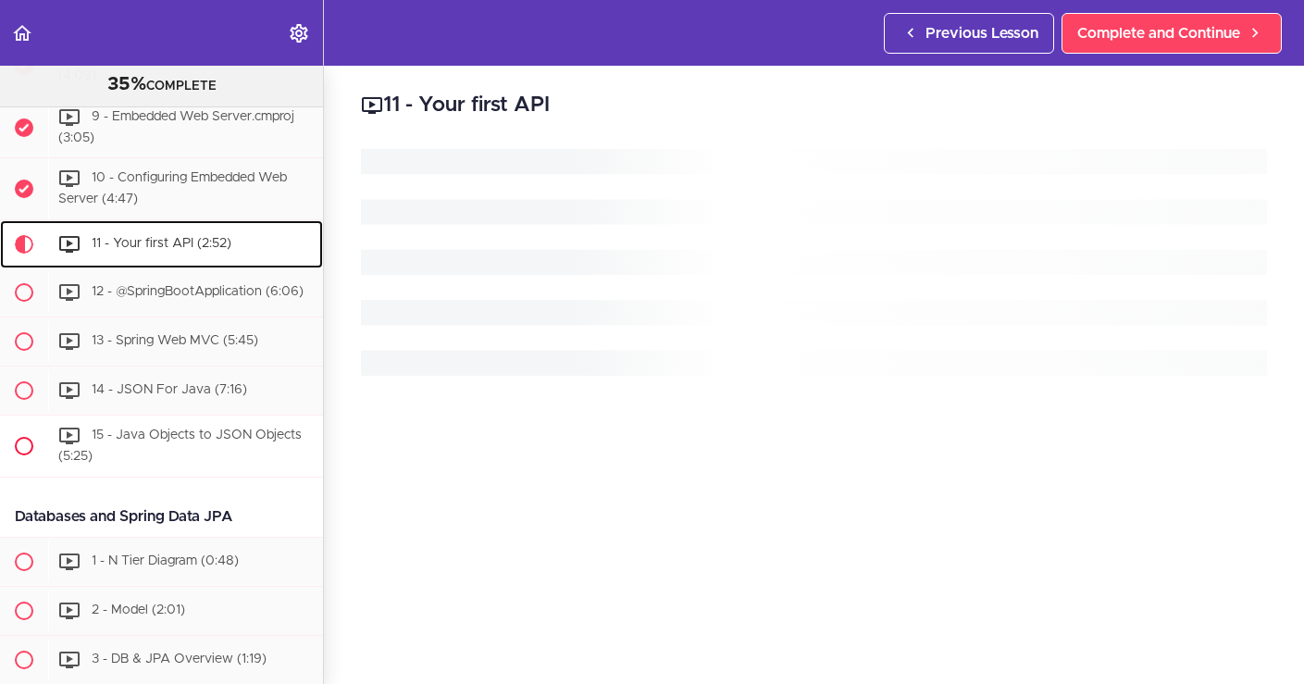
scroll to position [847, 0]
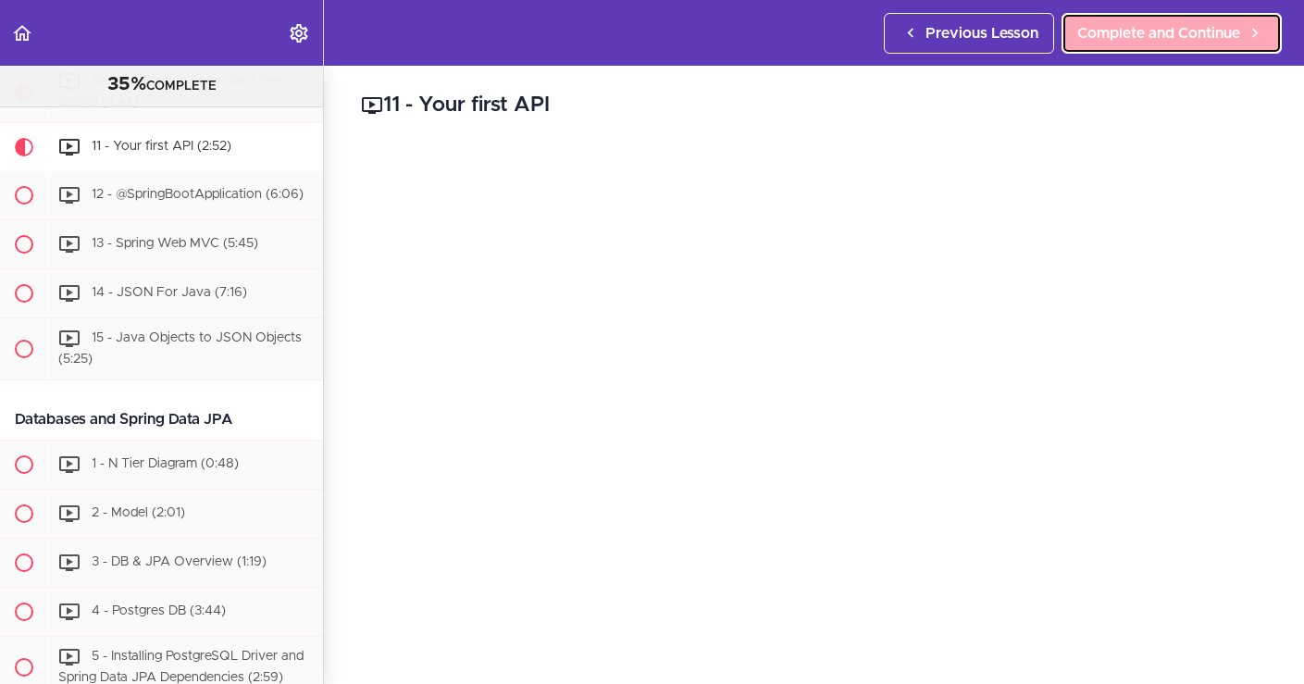
click at [1138, 43] on span "Complete and Continue" at bounding box center [1158, 33] width 163 height 22
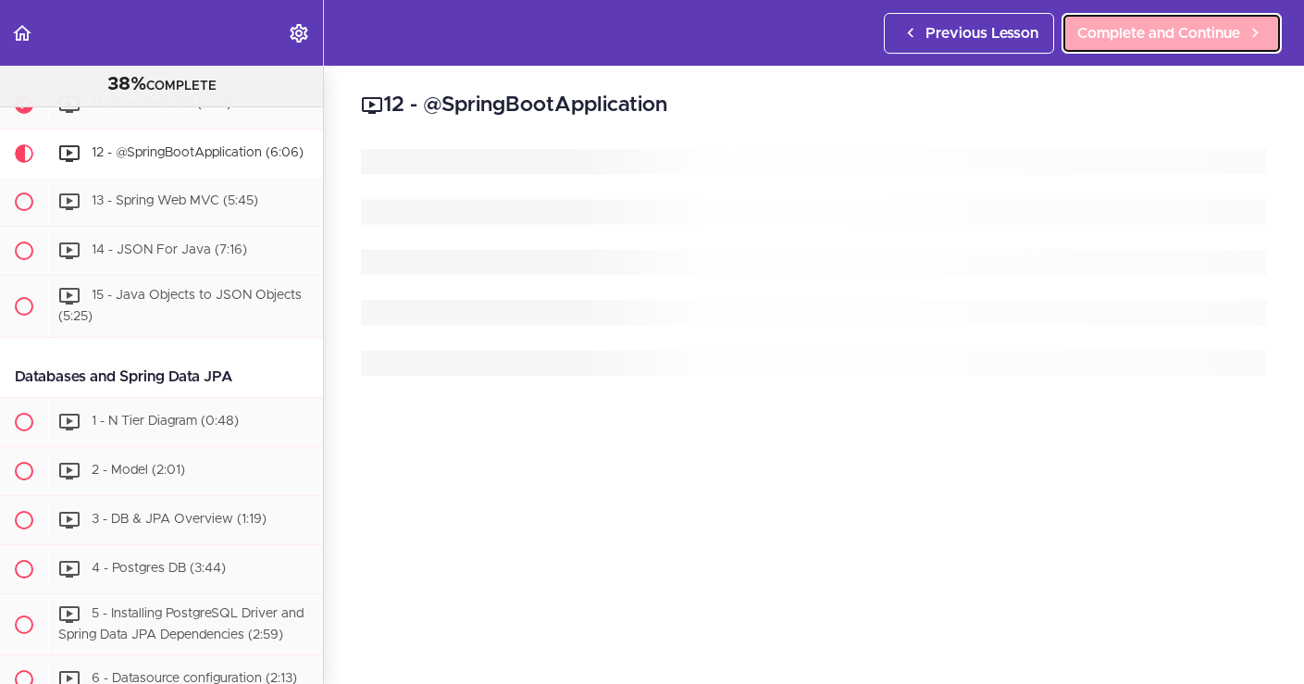
scroll to position [896, 0]
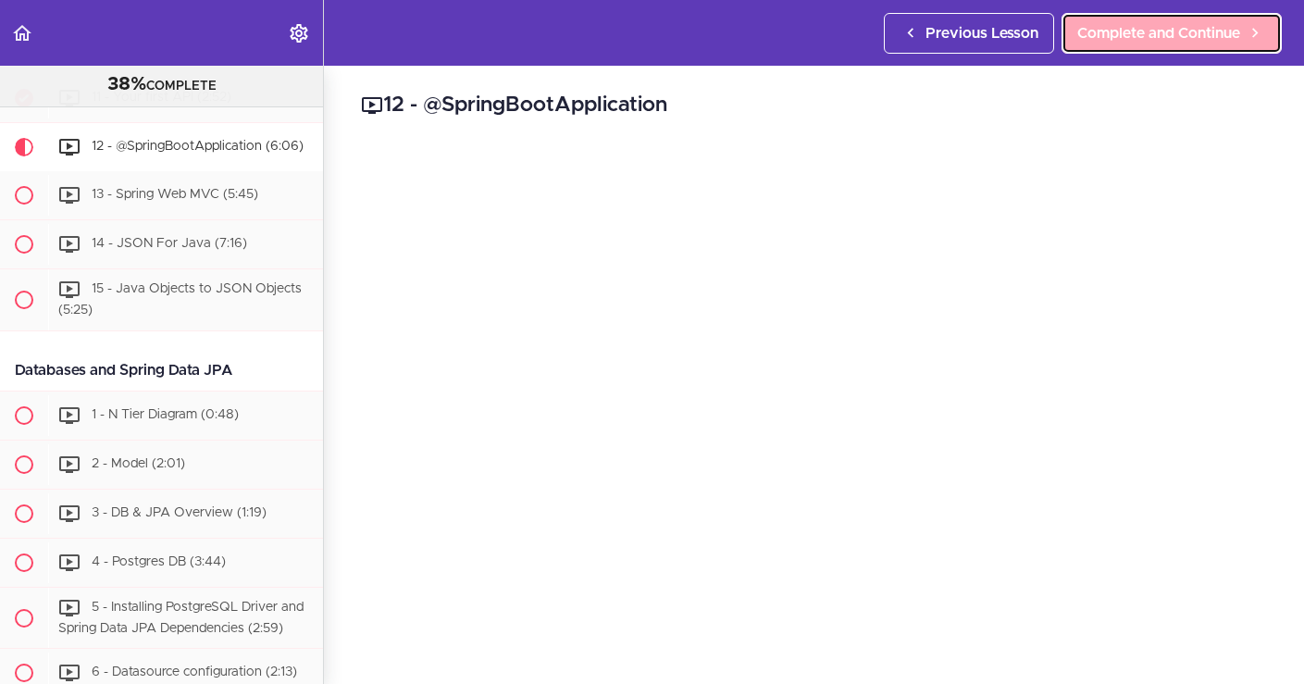
click at [1204, 31] on span "Complete and Continue" at bounding box center [1158, 33] width 163 height 22
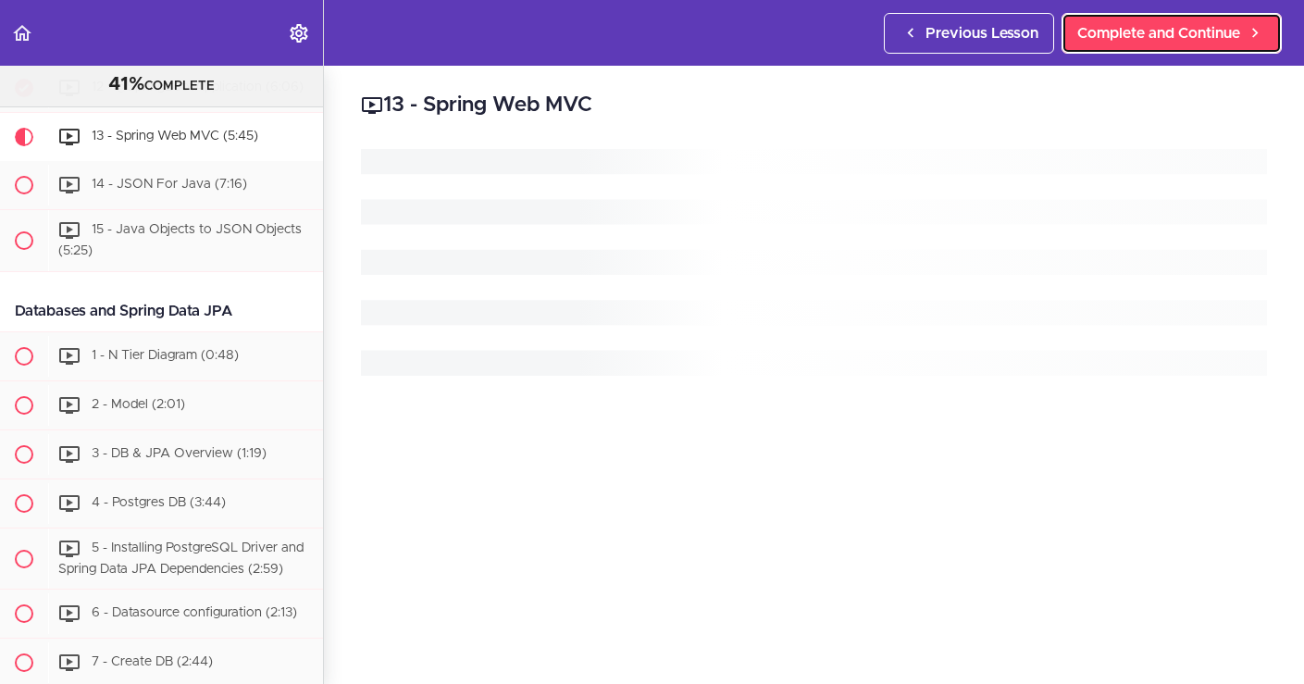
scroll to position [957, 0]
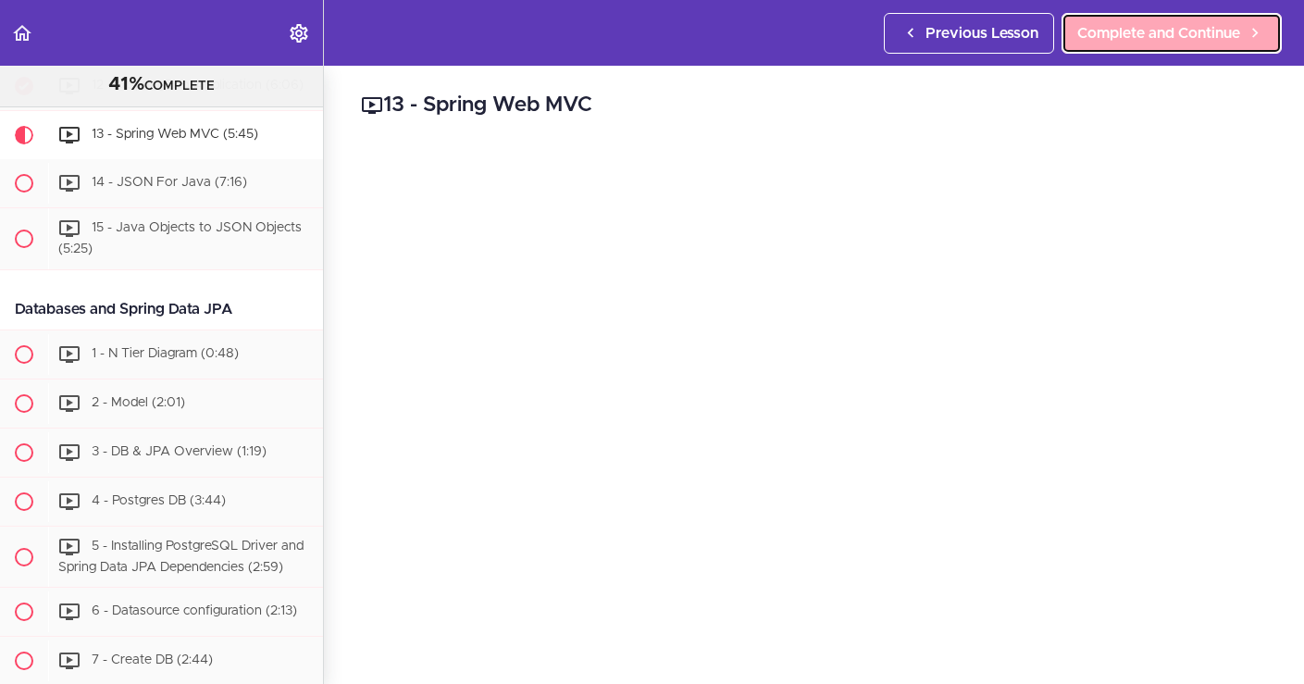
click at [1154, 35] on span "Complete and Continue" at bounding box center [1158, 33] width 163 height 22
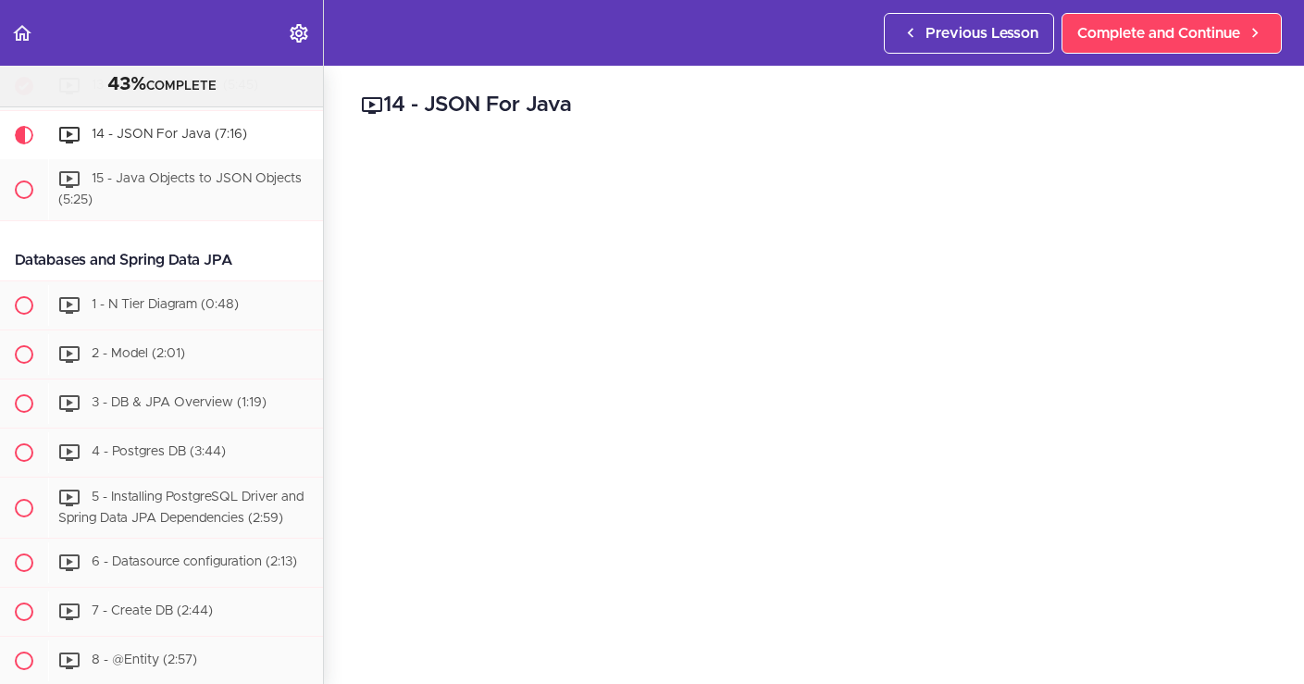
scroll to position [4, 0]
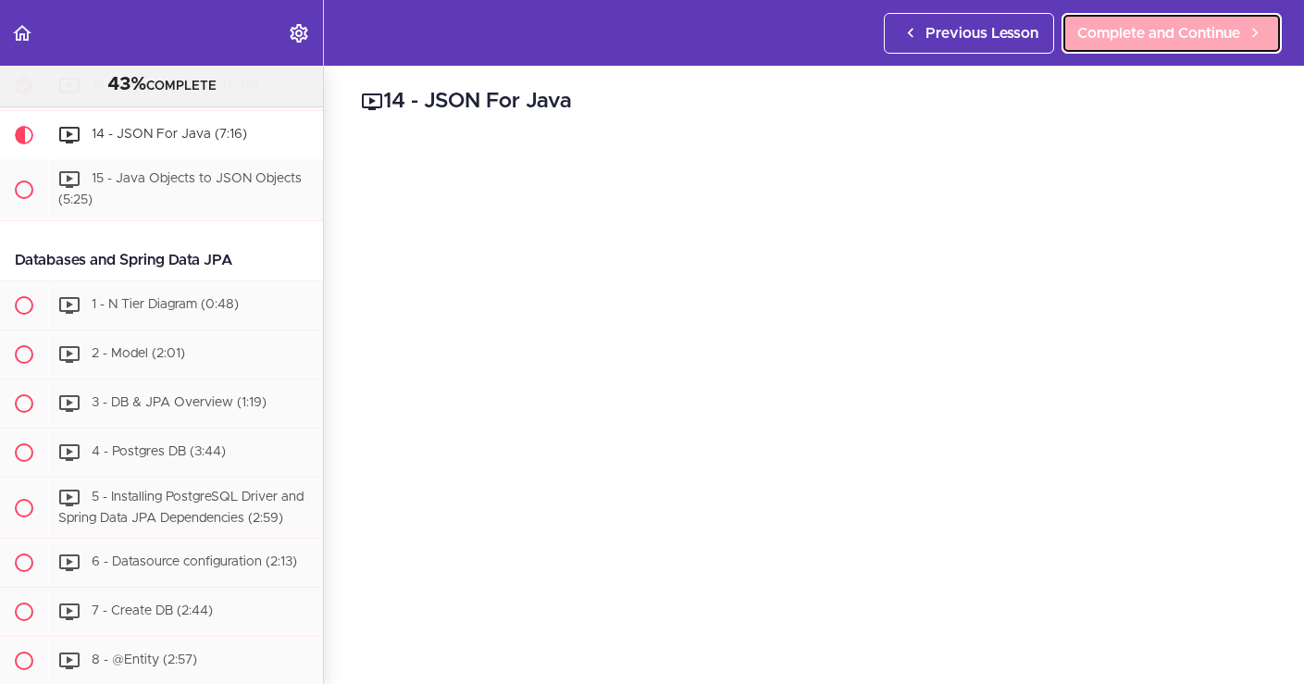
click at [1214, 30] on span "Complete and Continue" at bounding box center [1158, 33] width 163 height 22
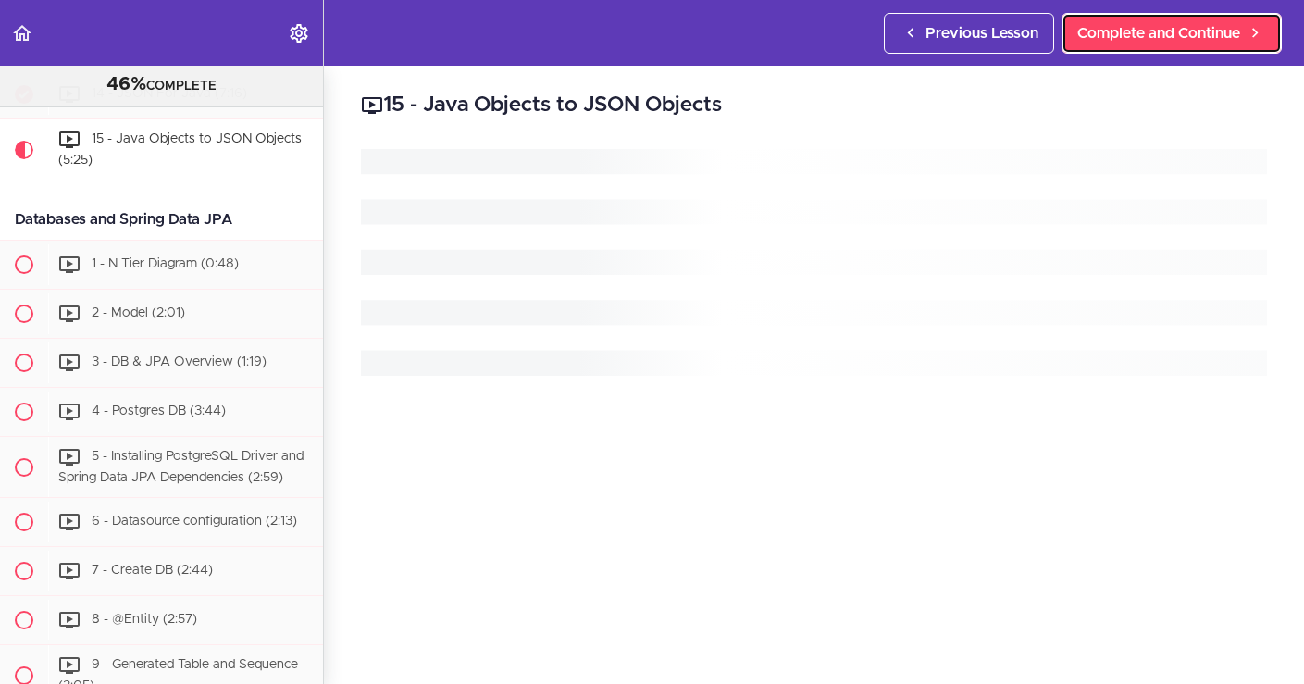
scroll to position [1055, 0]
